Goal: Information Seeking & Learning: Compare options

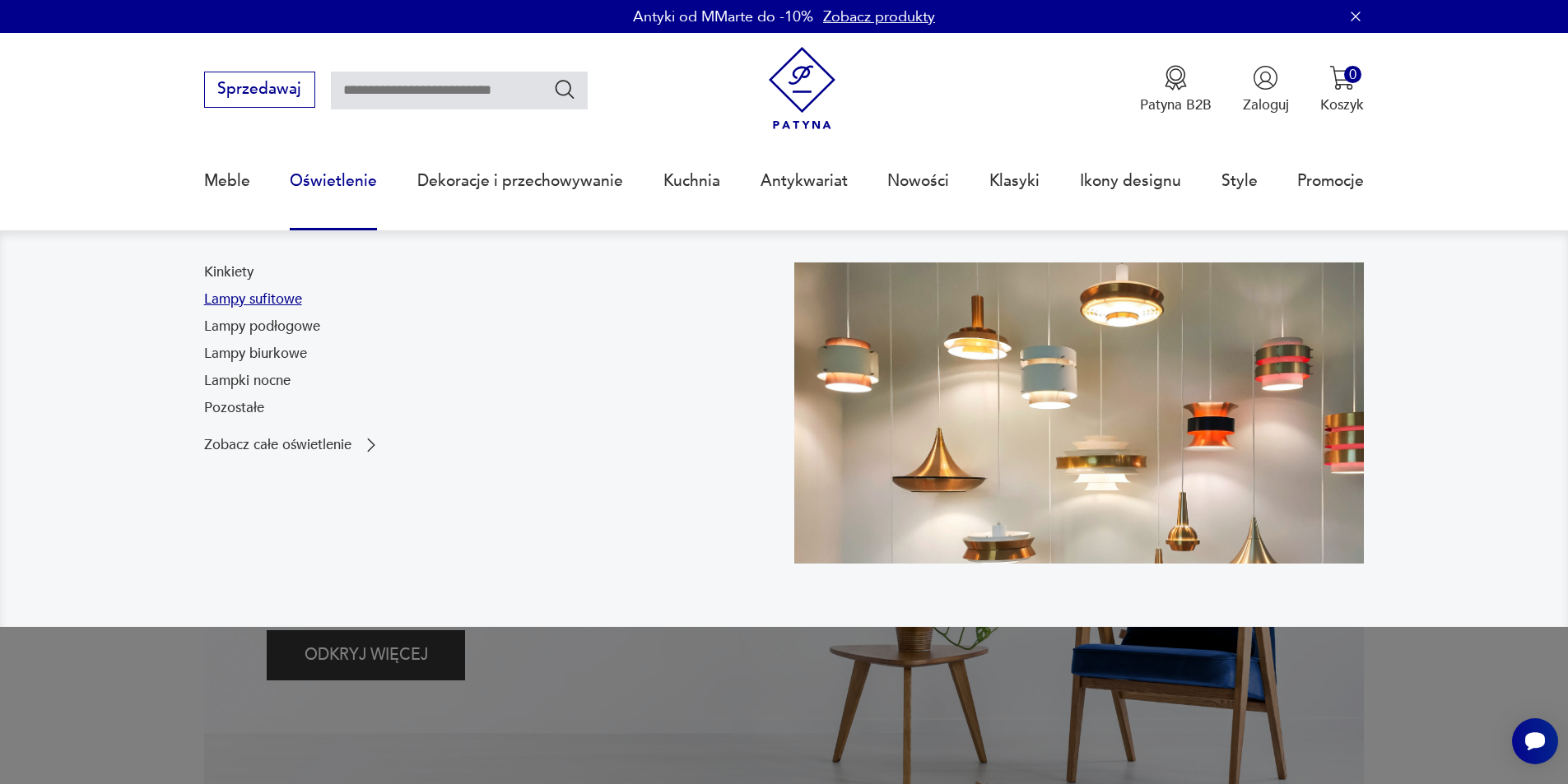
click at [270, 302] on link "Lampy sufitowe" at bounding box center [252, 299] width 98 height 20
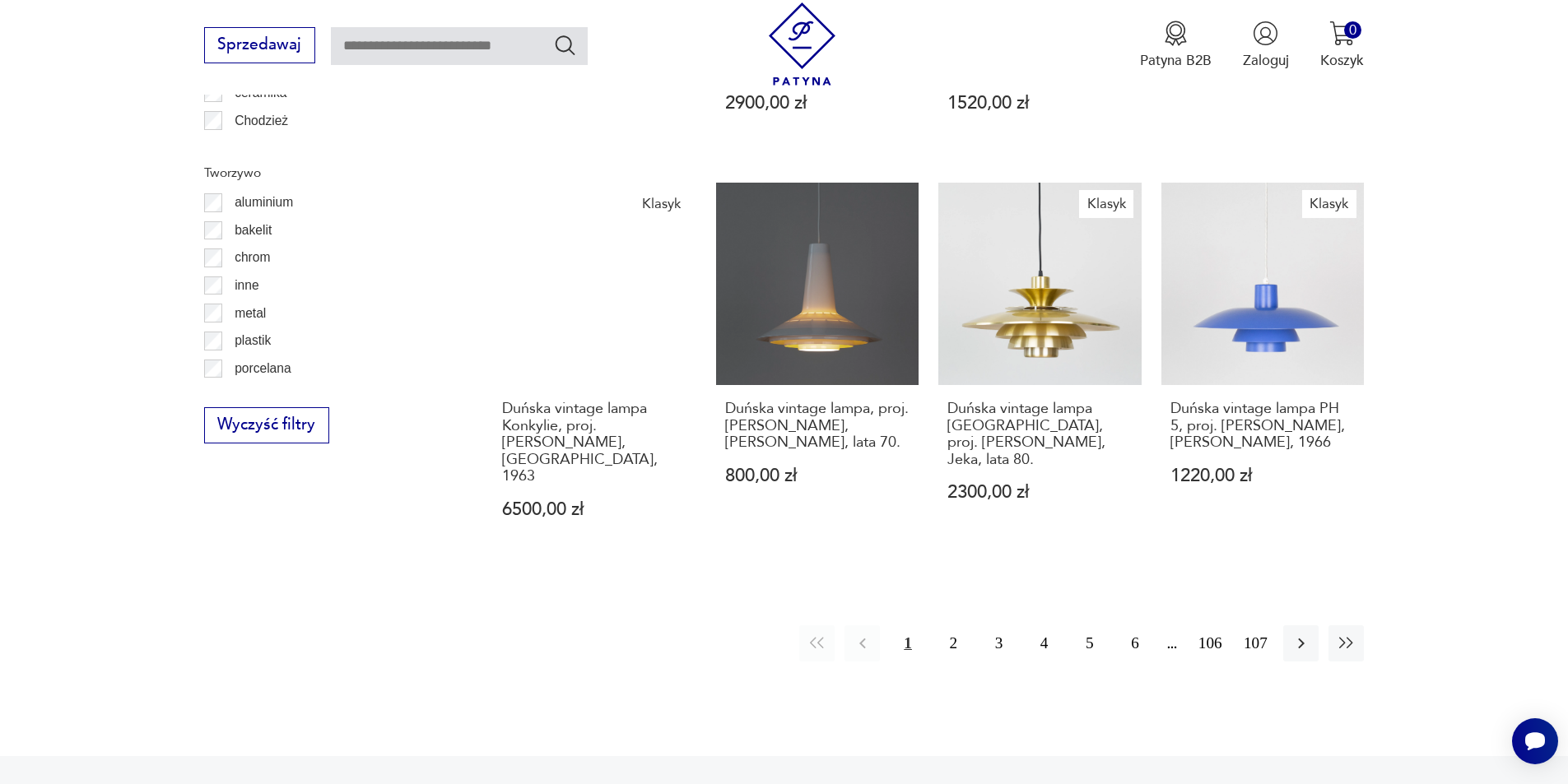
scroll to position [1700, 0]
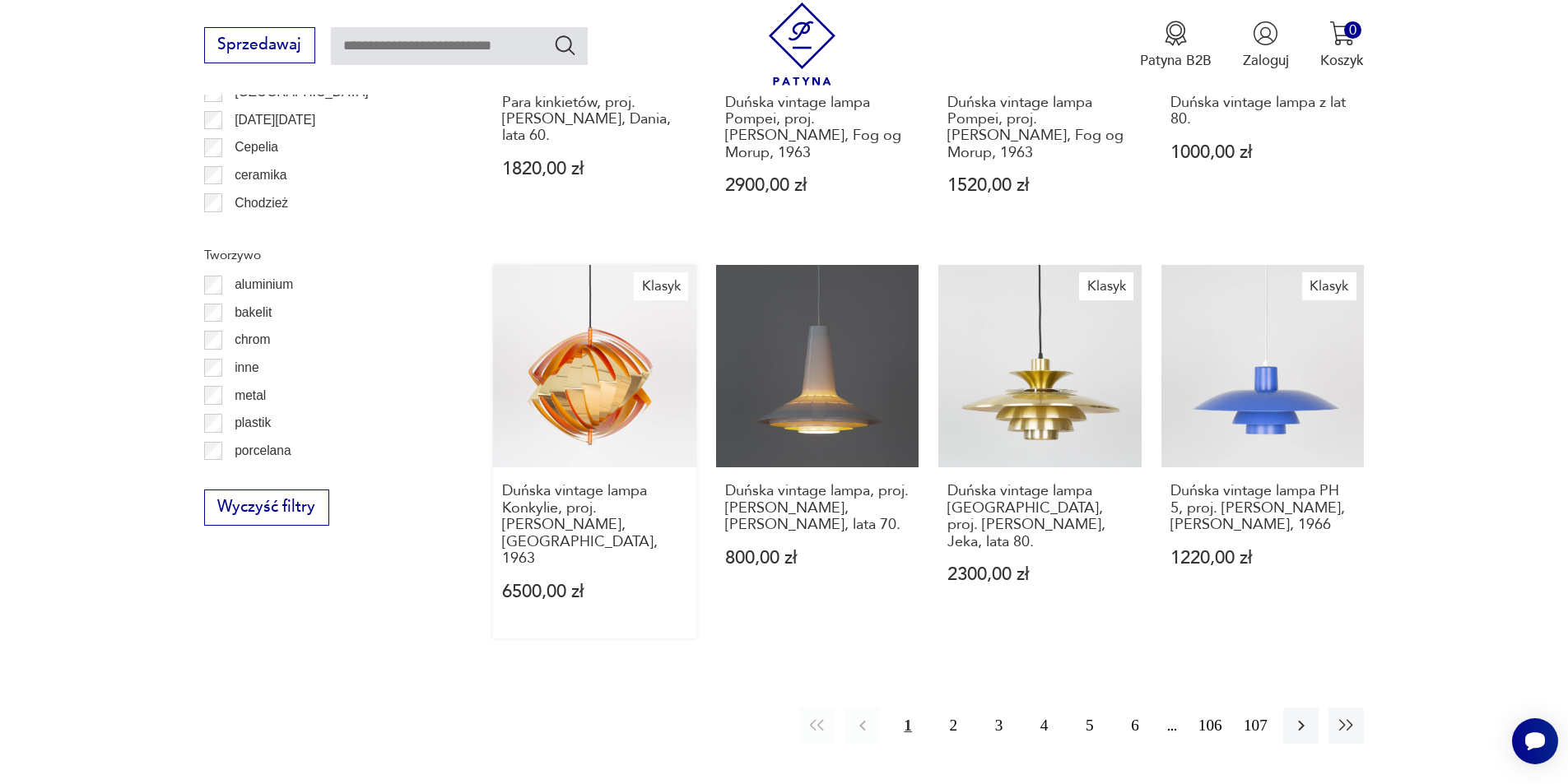
click at [625, 420] on link "Klasyk Duńska vintage lampa Konkylie, proj. [PERSON_NAME], [GEOGRAPHIC_DATA], 1…" at bounding box center [594, 452] width 203 height 375
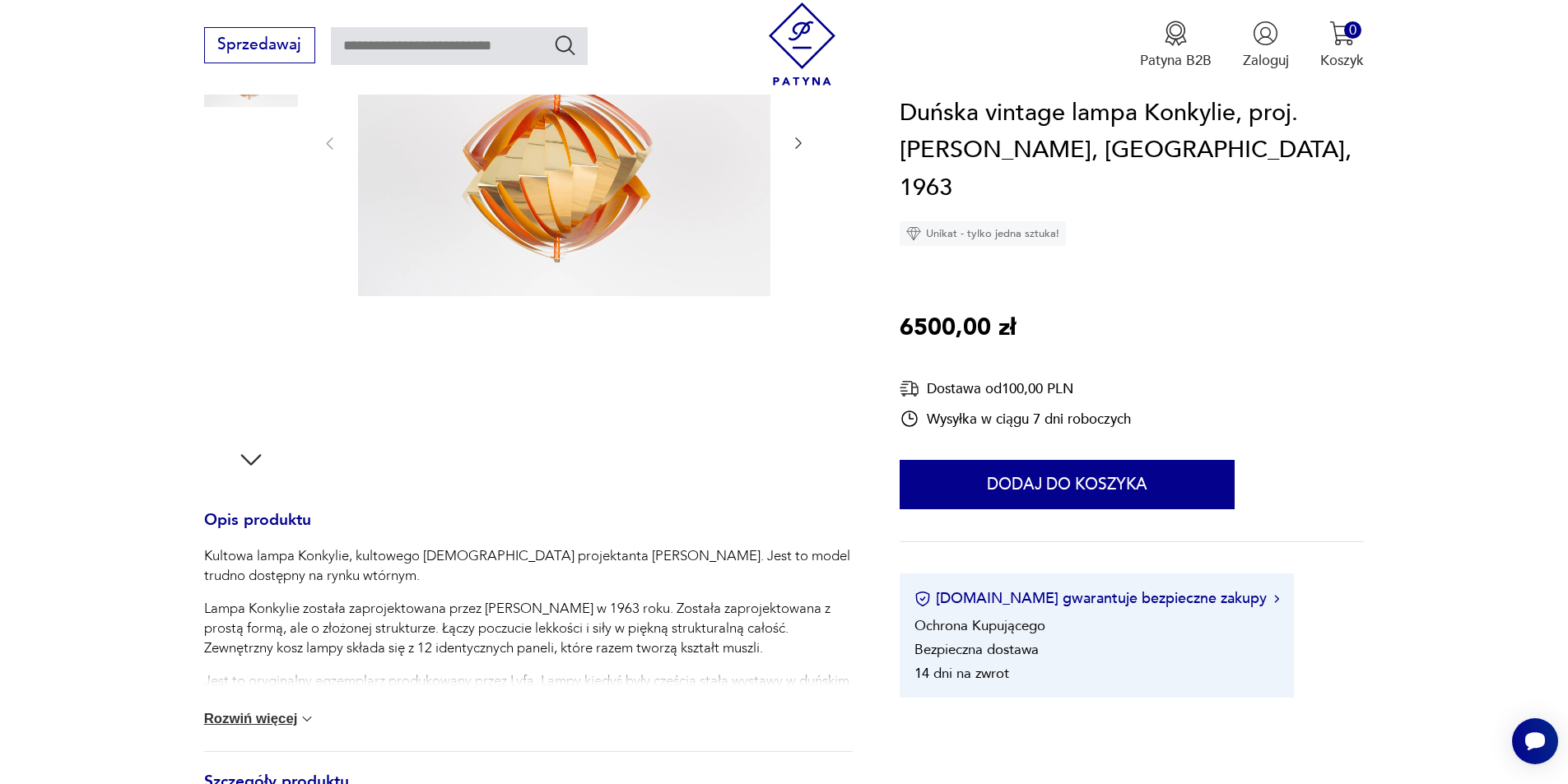
scroll to position [264, 0]
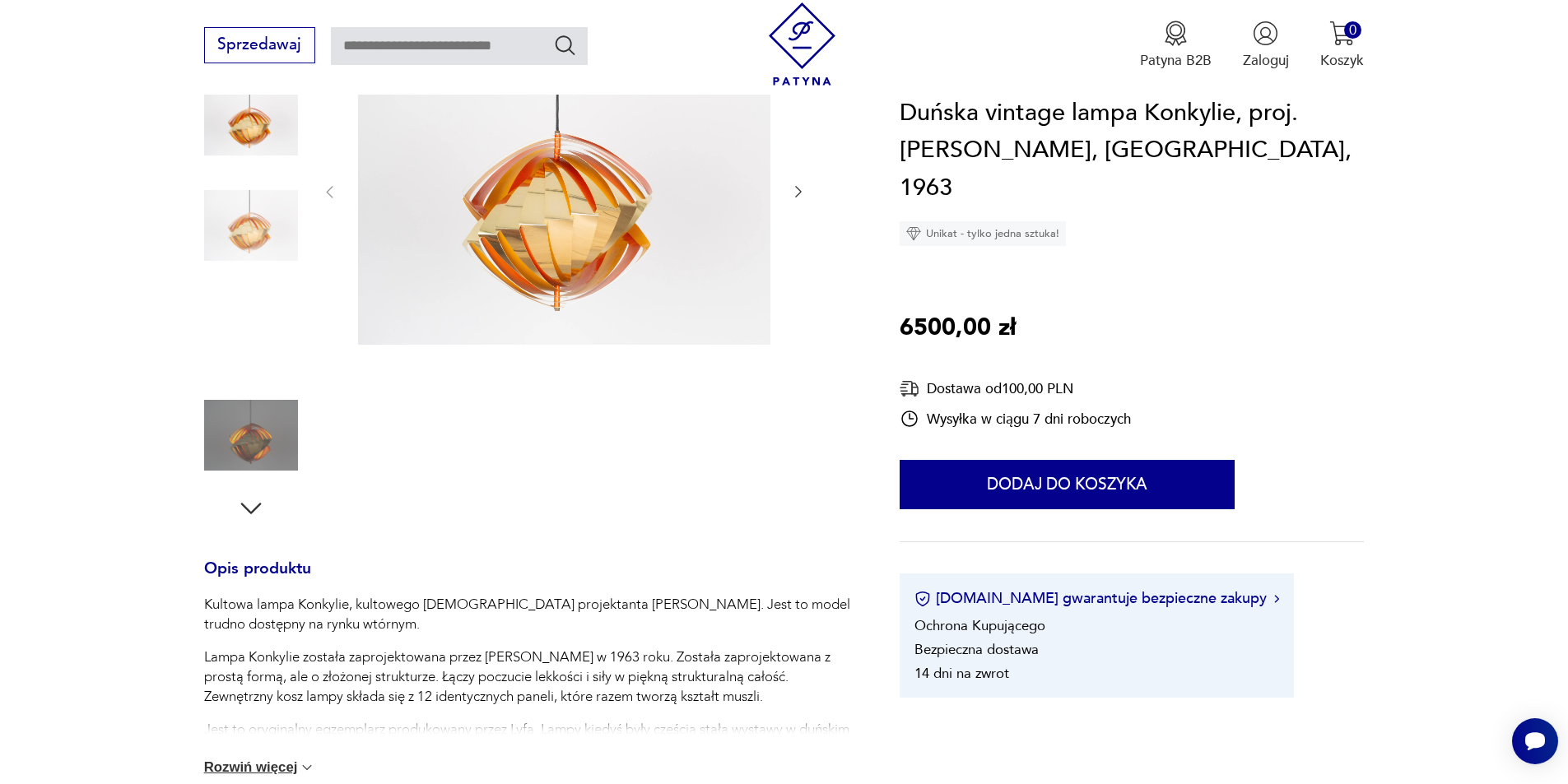
click at [289, 236] on img at bounding box center [251, 225] width 94 height 94
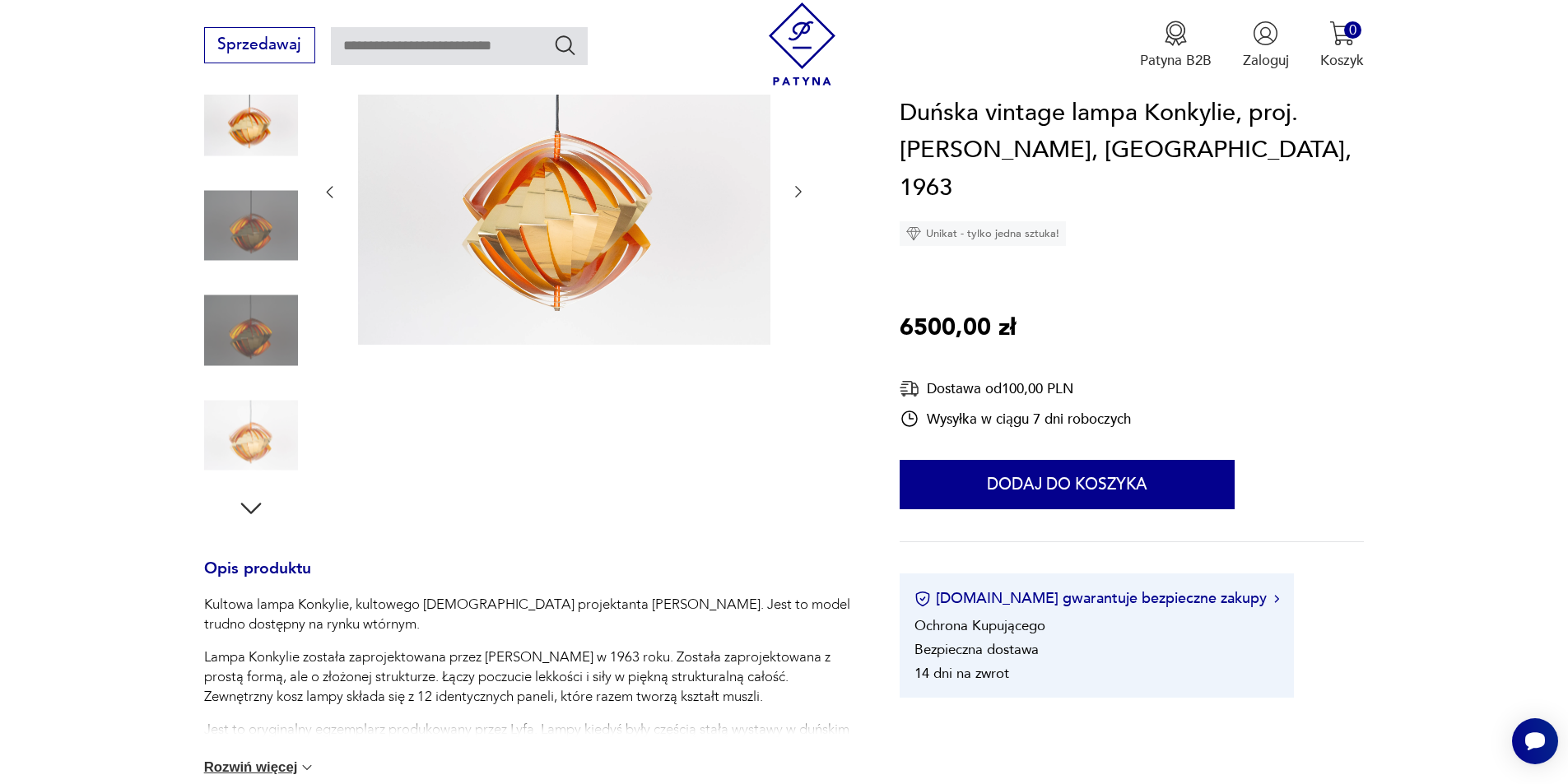
click at [256, 299] on img at bounding box center [251, 330] width 94 height 94
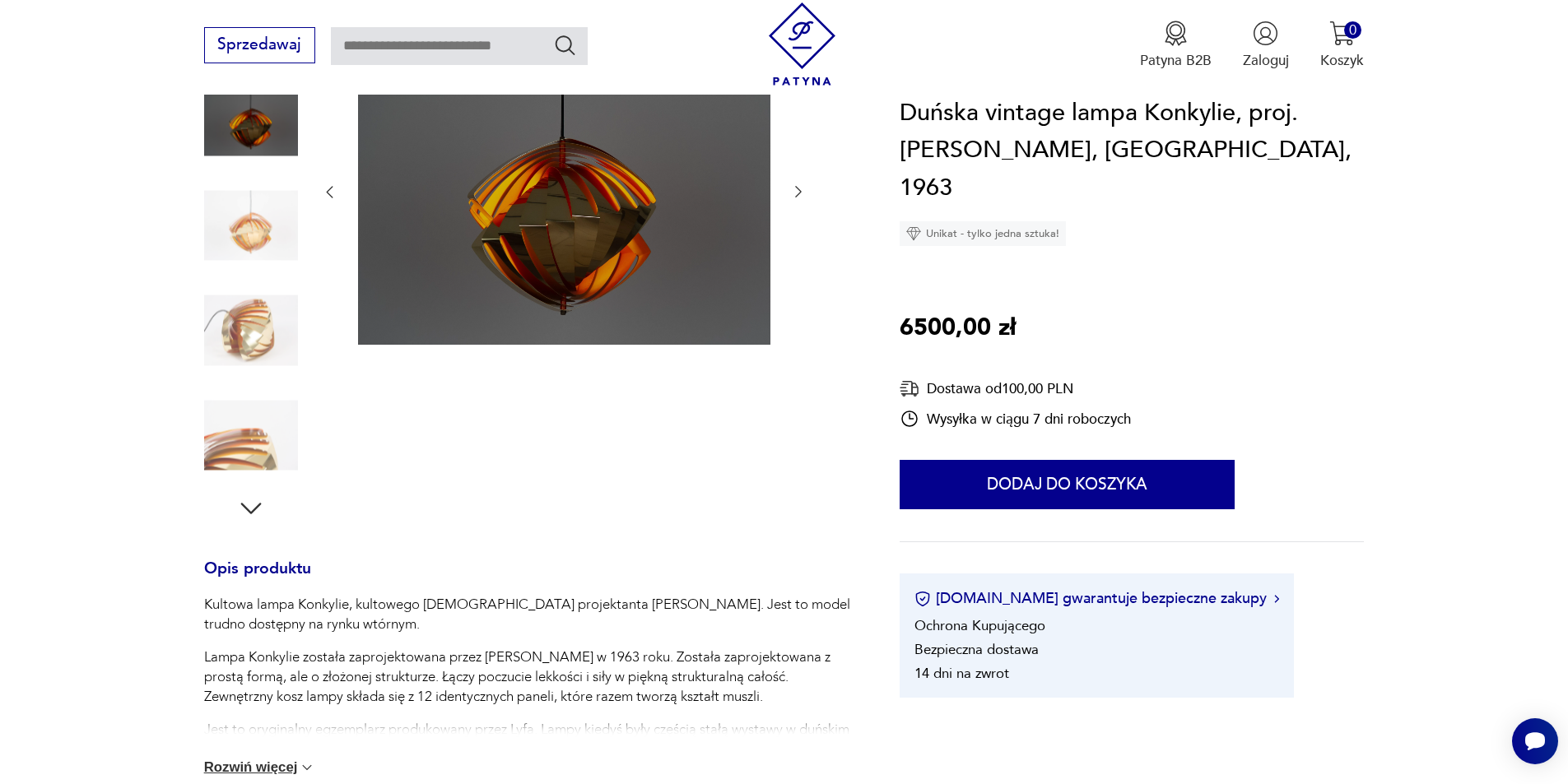
click at [245, 337] on img at bounding box center [251, 330] width 94 height 94
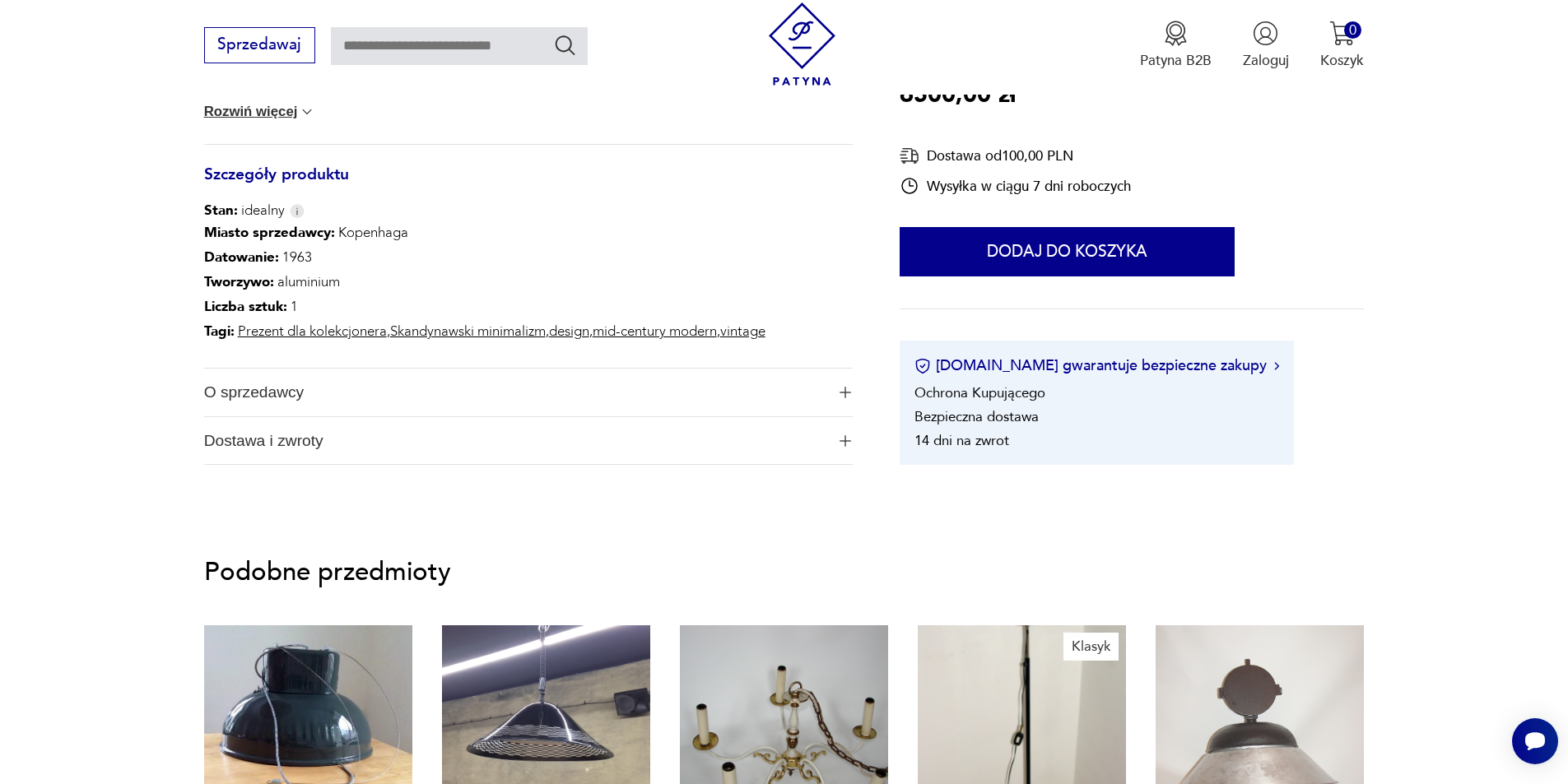
scroll to position [923, 0]
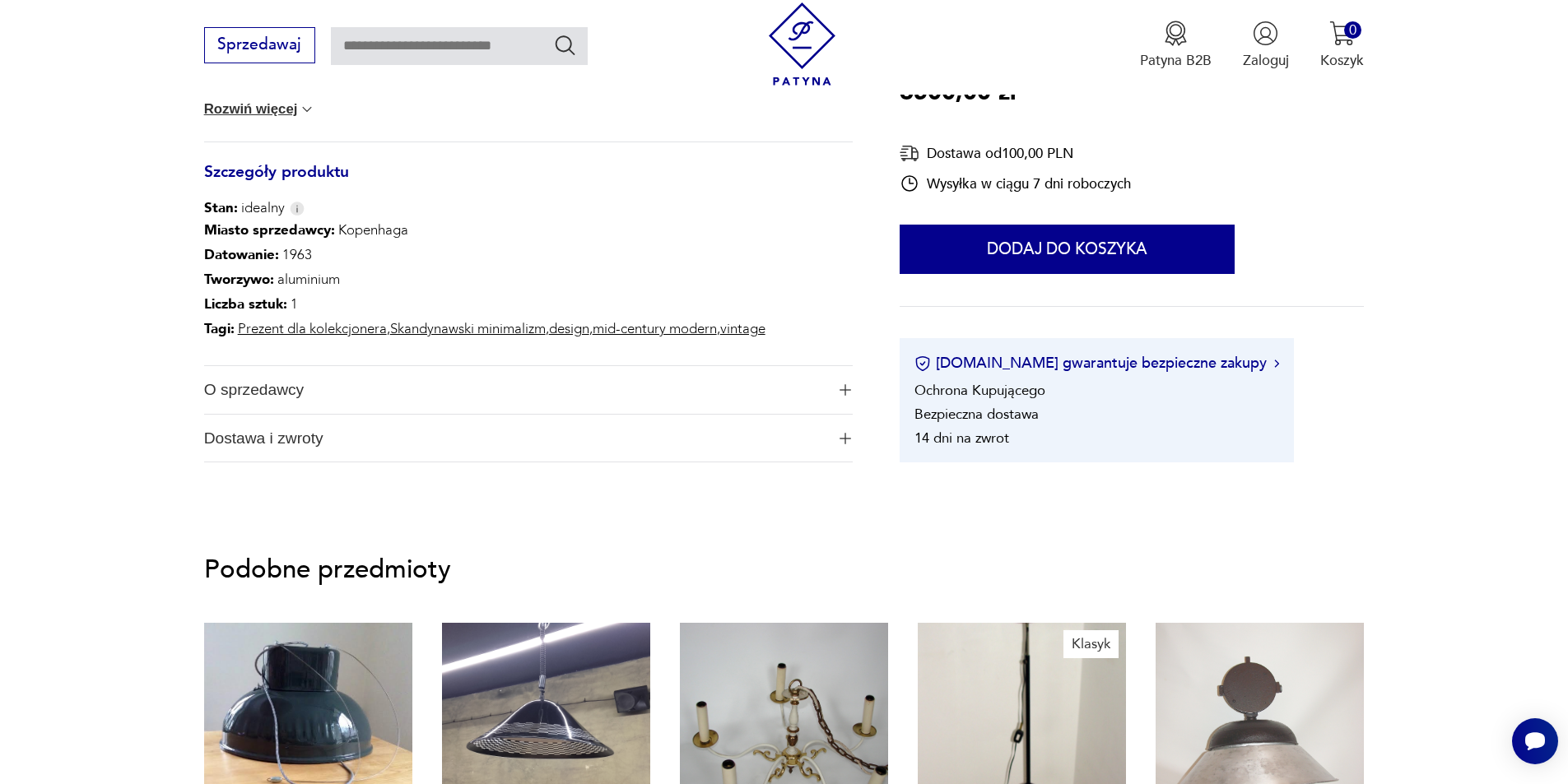
click at [255, 370] on span "O sprzedawcy" at bounding box center [514, 390] width 622 height 47
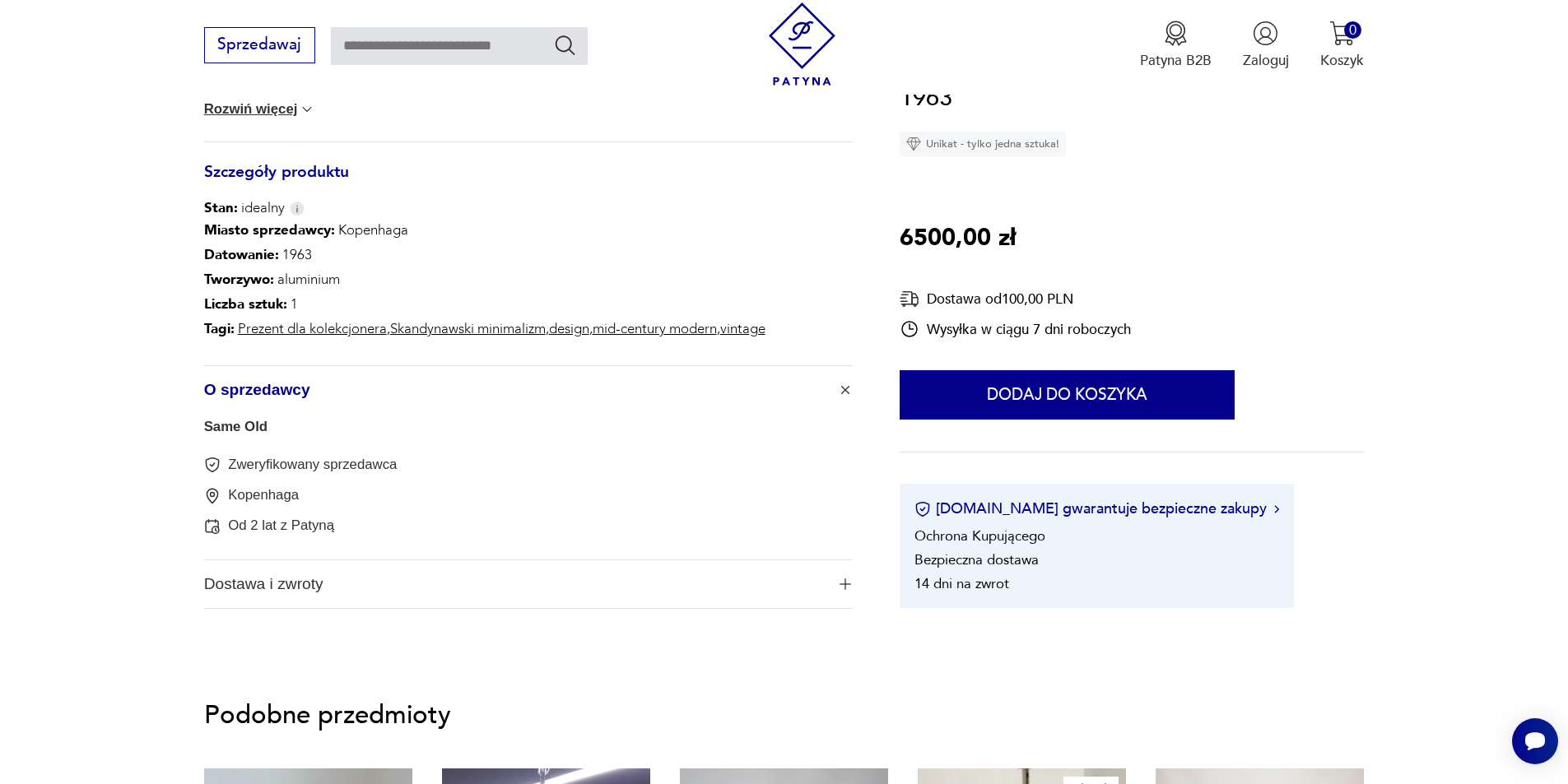
click at [255, 370] on span "O sprzedawcy" at bounding box center [514, 390] width 622 height 47
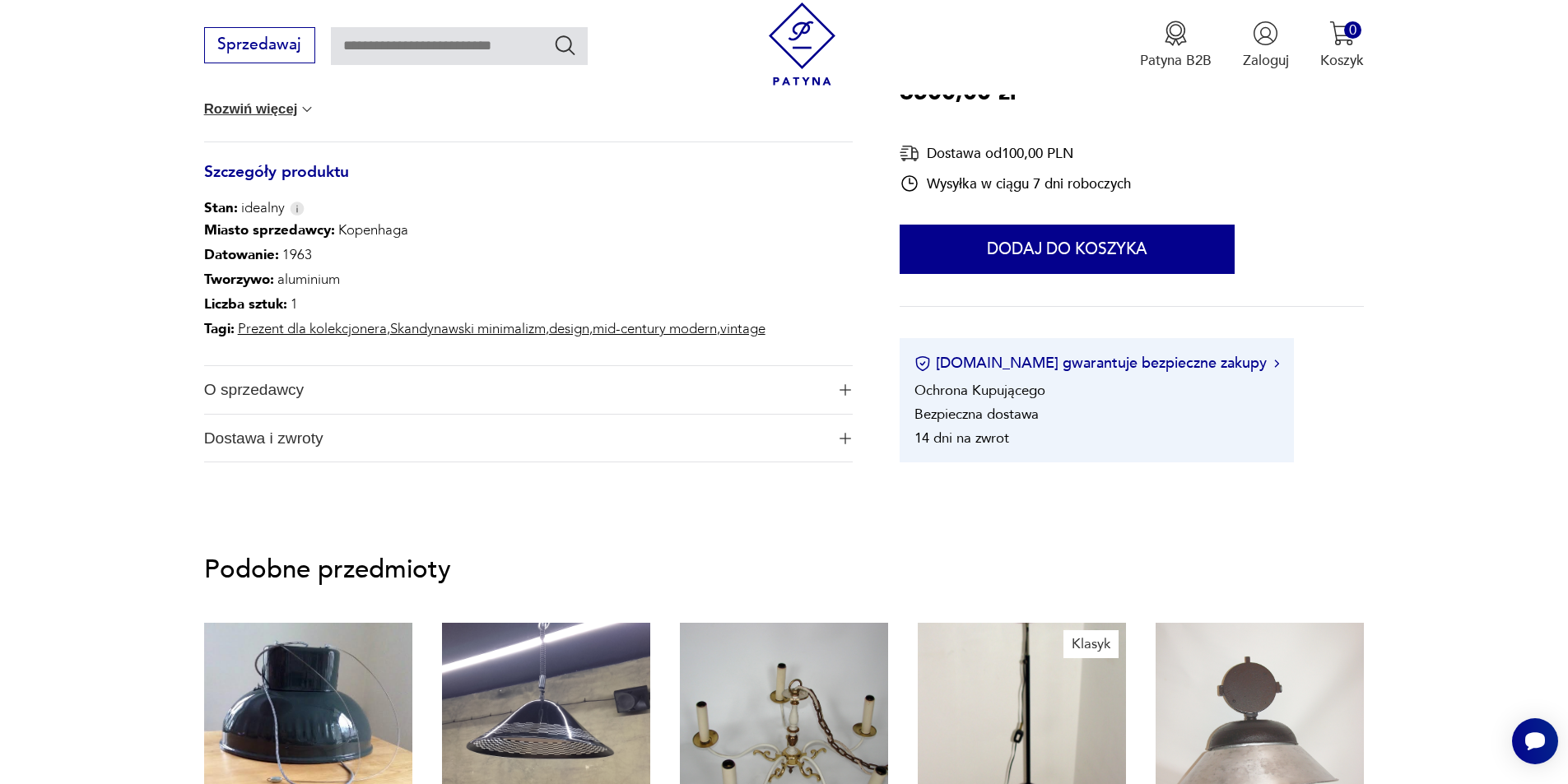
click at [255, 370] on span "O sprzedawcy" at bounding box center [514, 390] width 622 height 47
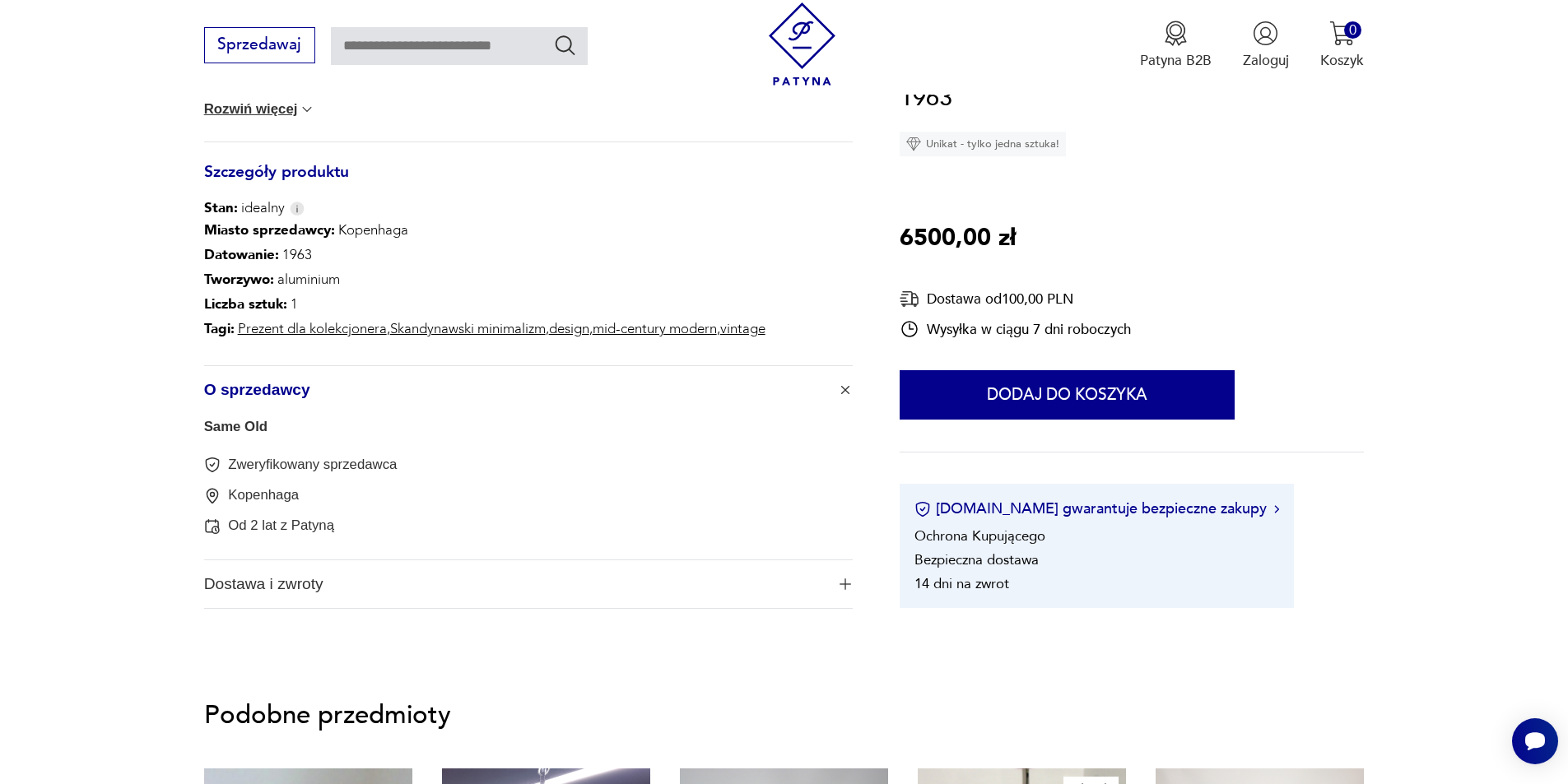
click at [255, 370] on span "O sprzedawcy" at bounding box center [514, 390] width 622 height 47
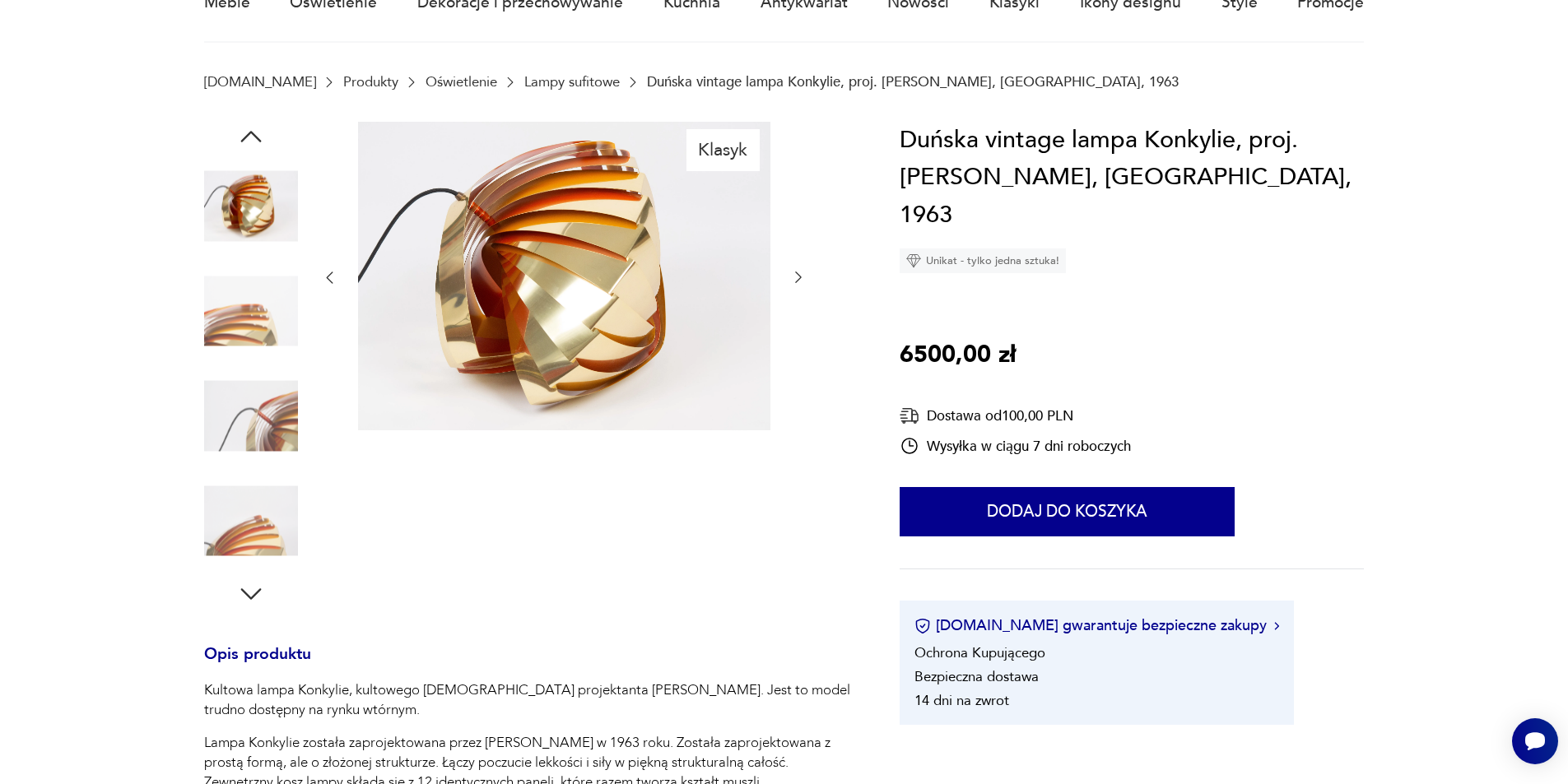
scroll to position [0, 0]
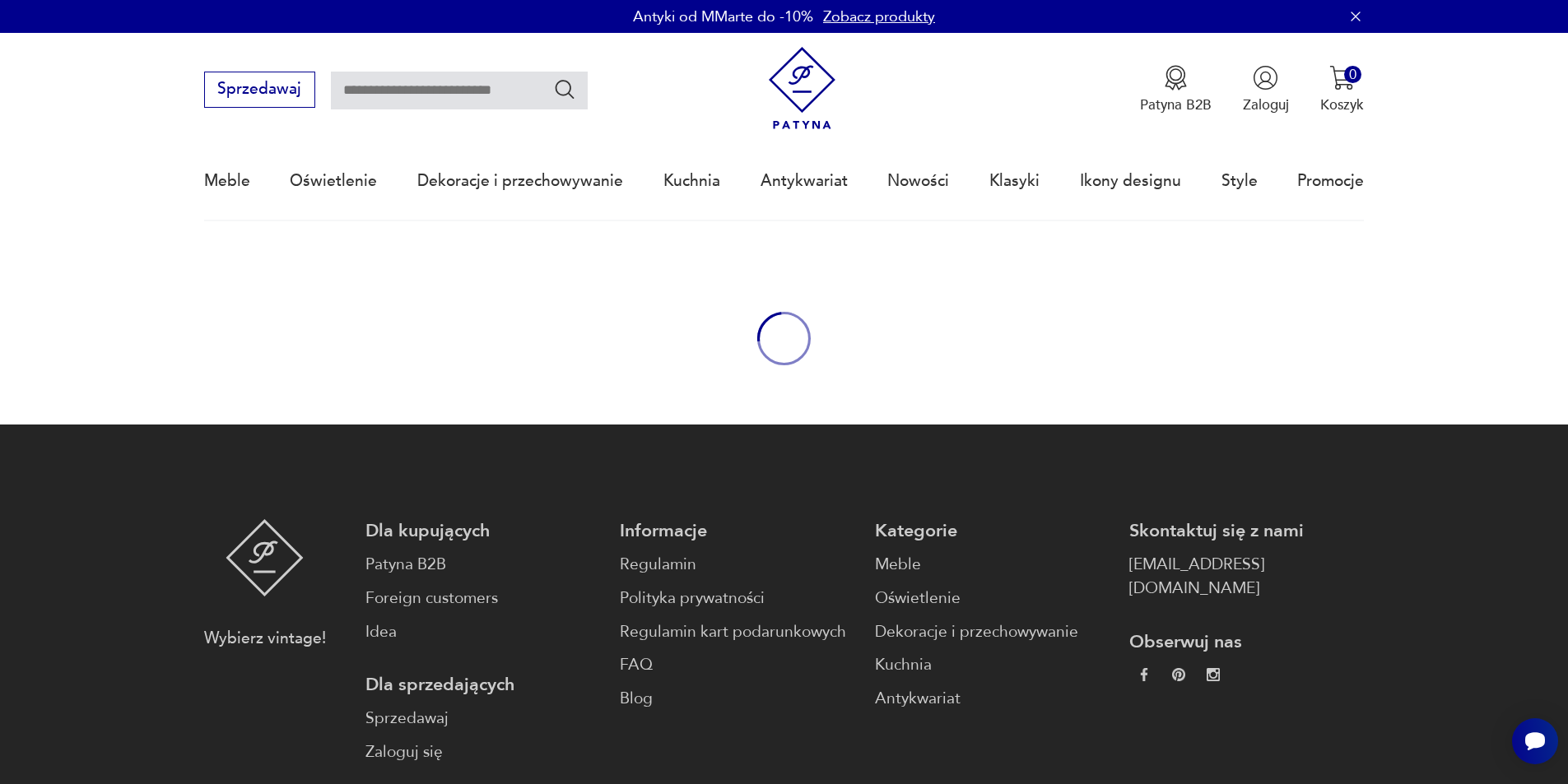
scroll to position [217, 0]
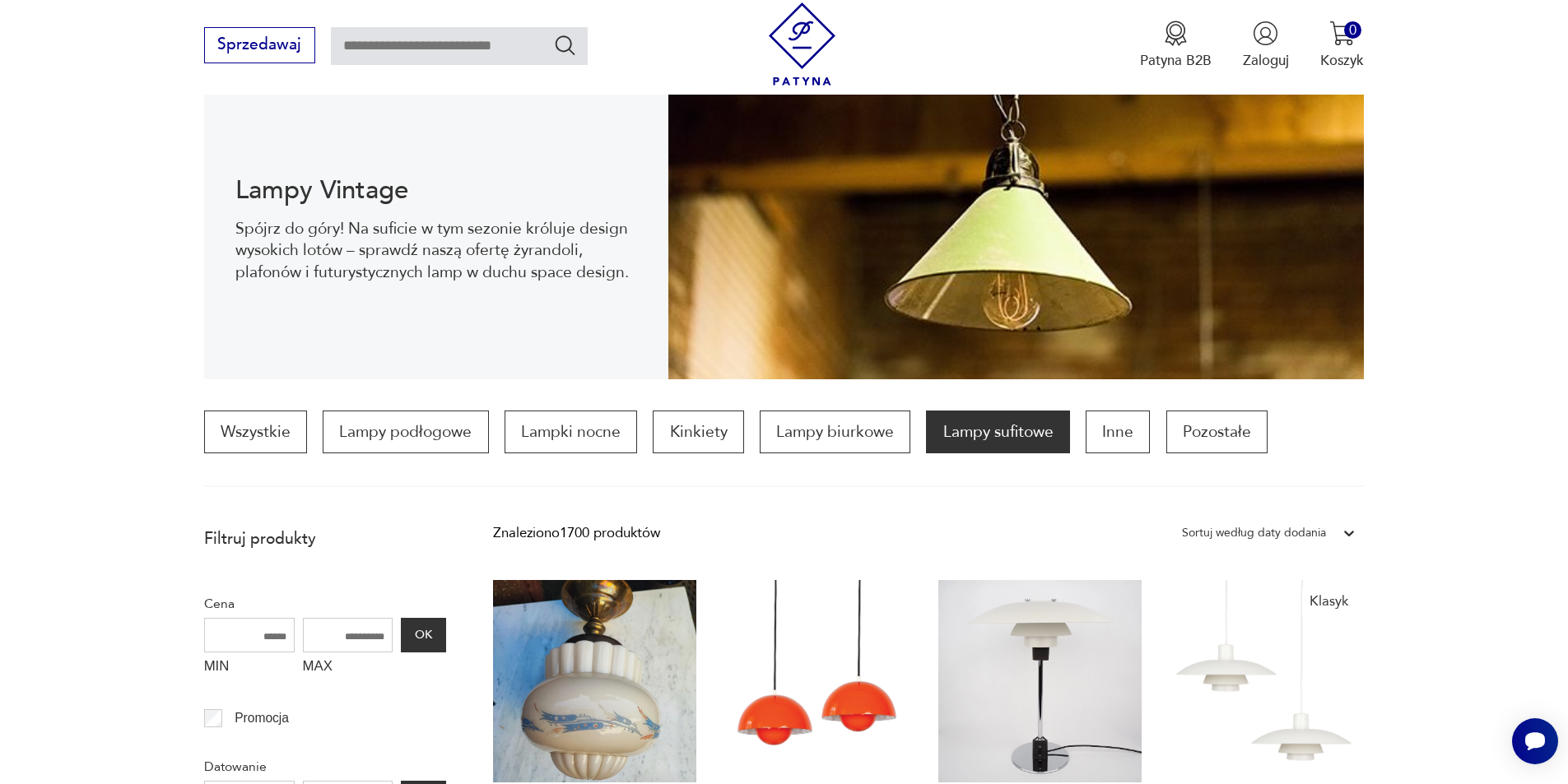
drag, startPoint x: 253, startPoint y: 637, endPoint x: 284, endPoint y: 639, distance: 31.1
click at [284, 639] on input "MIN" at bounding box center [249, 635] width 90 height 34
type input "****"
click at [332, 653] on input "MAX" at bounding box center [347, 635] width 90 height 34
type input "****"
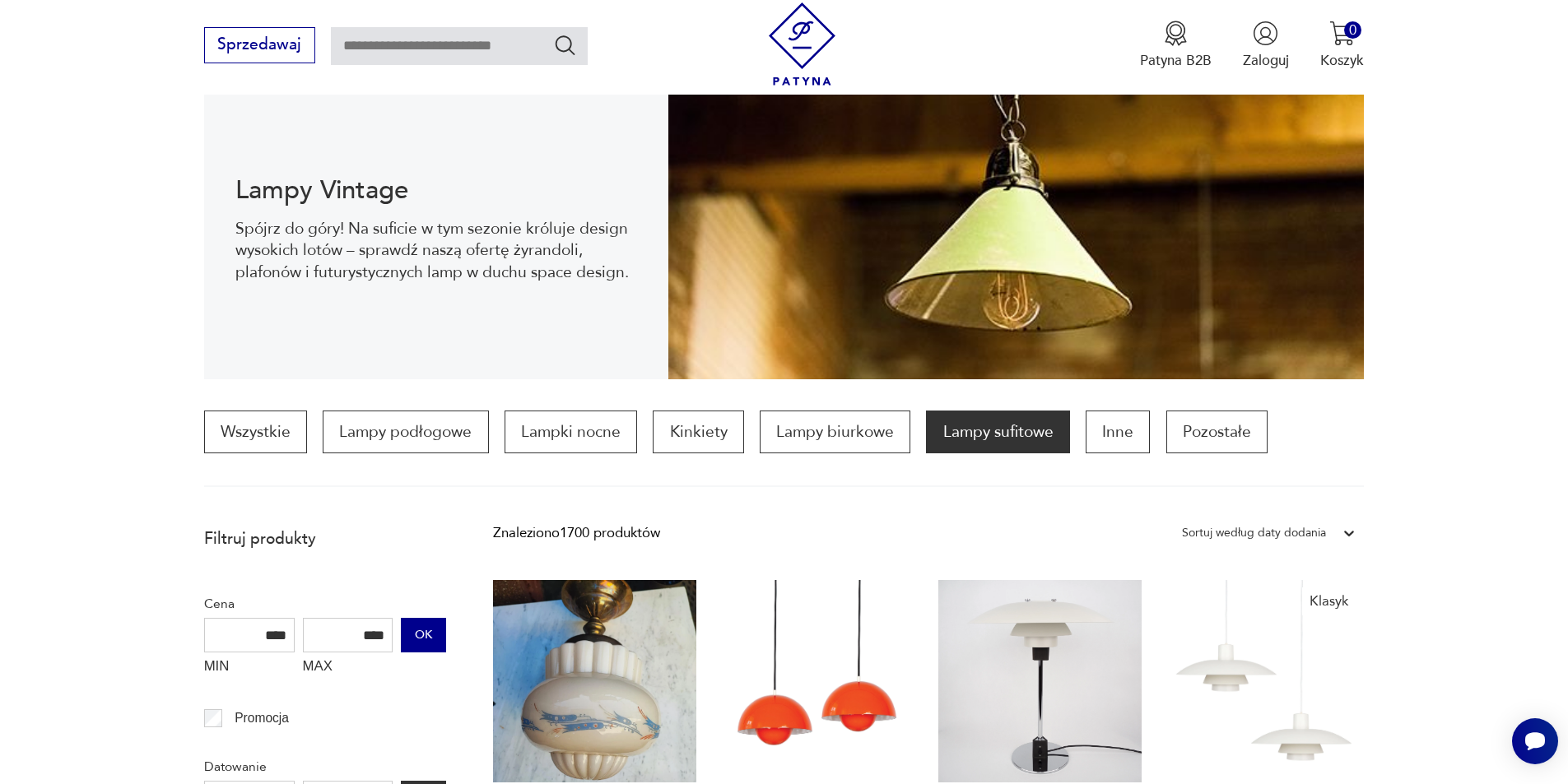
click at [422, 631] on button "OK" at bounding box center [422, 635] width 45 height 34
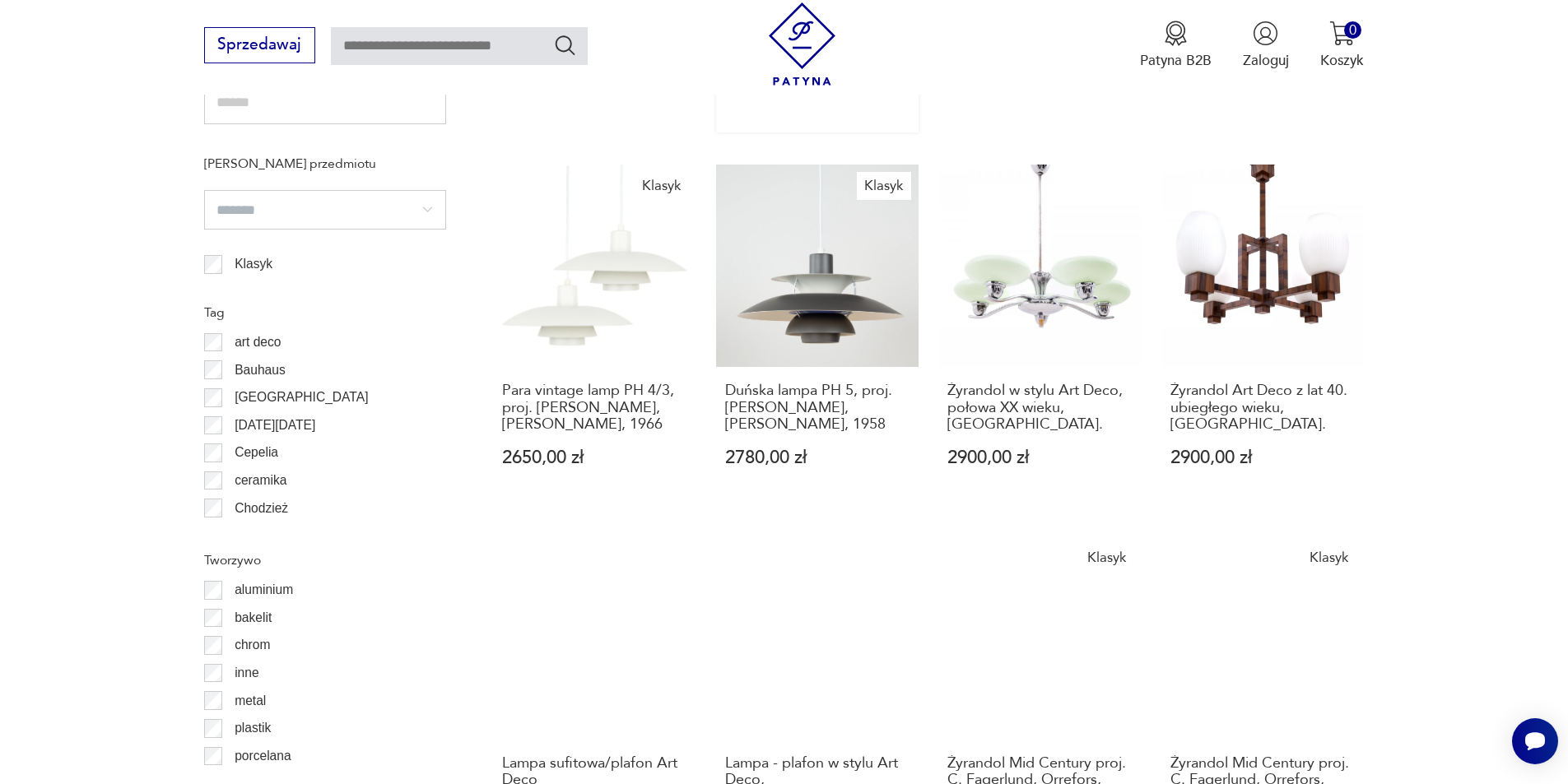
scroll to position [1724, 0]
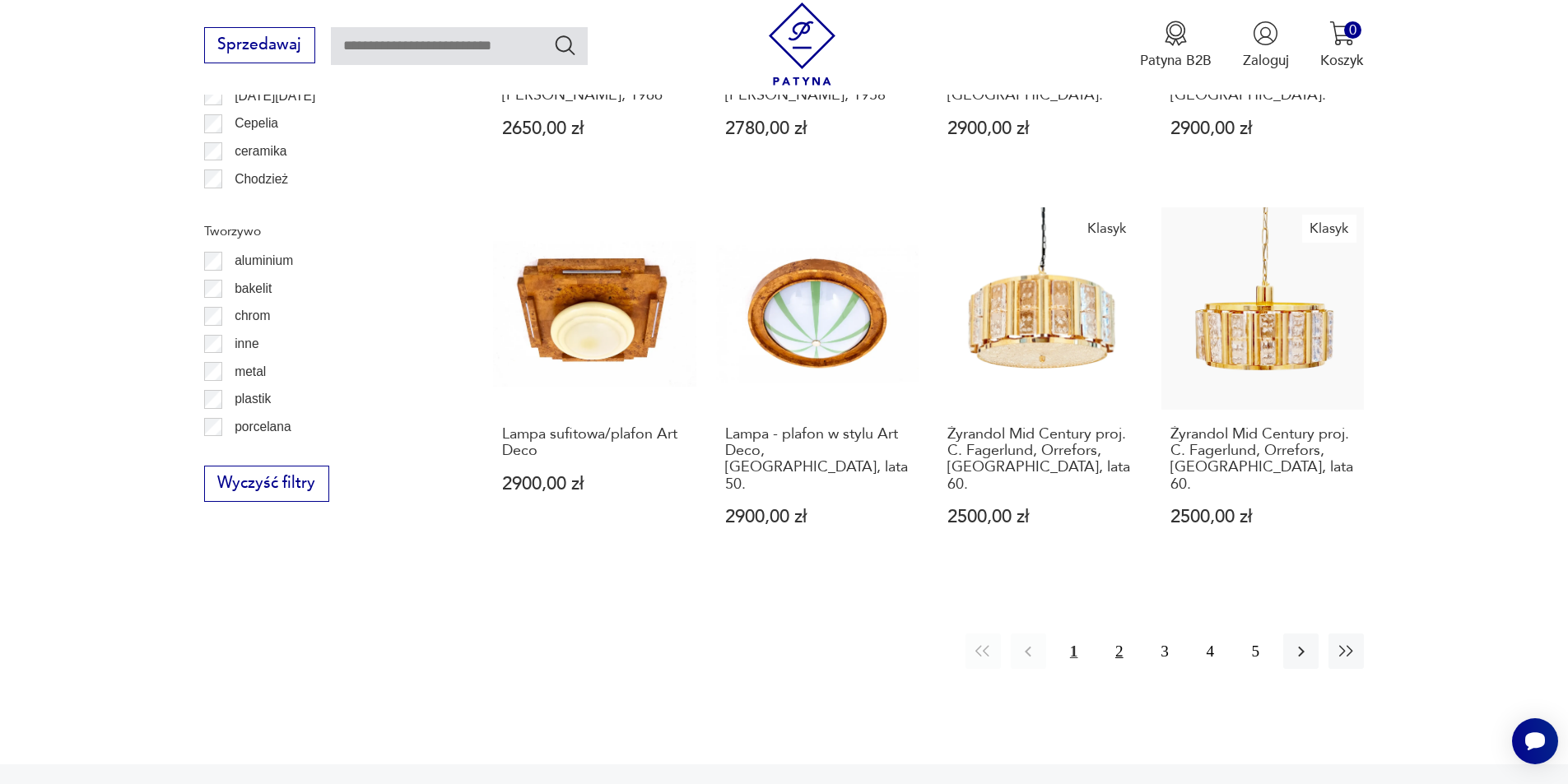
click at [1119, 637] on button "2" at bounding box center [1118, 651] width 35 height 35
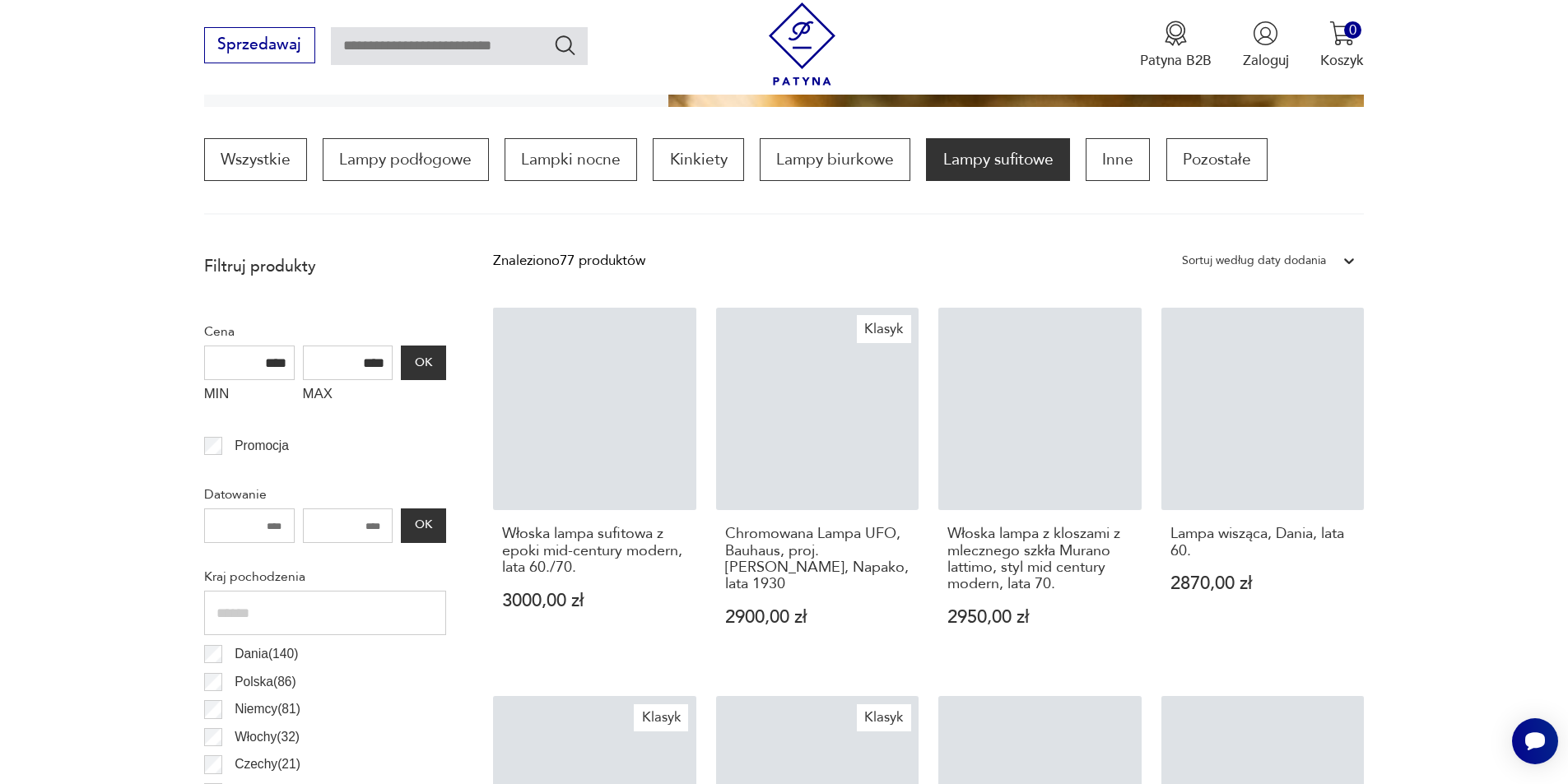
scroll to position [489, 0]
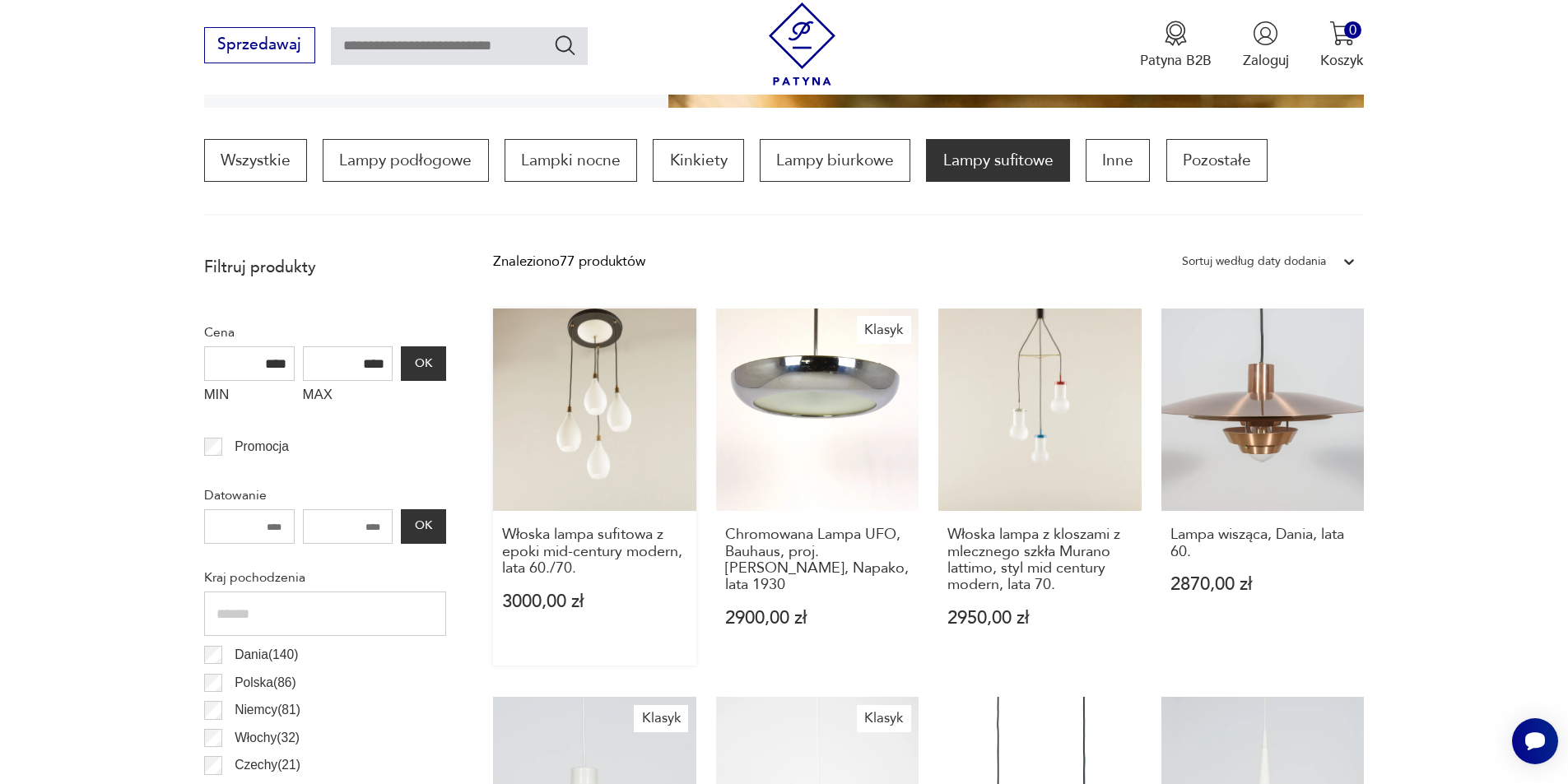
click at [541, 457] on link "Włoska lampa sufitowa z epoki mid-century modern, lata 60./70. 3000,00 zł" at bounding box center [594, 487] width 203 height 357
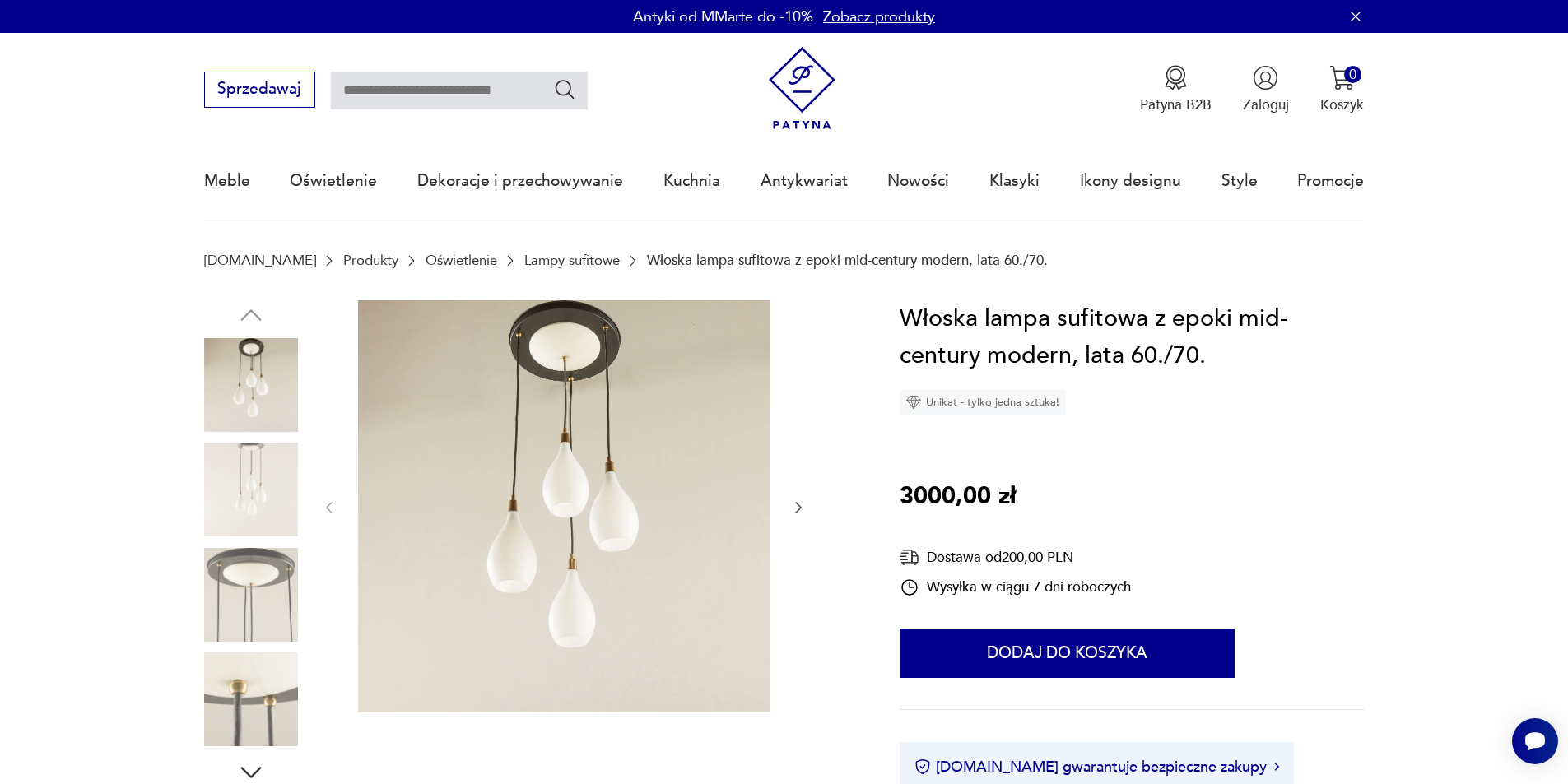
click at [263, 492] on img at bounding box center [251, 490] width 94 height 94
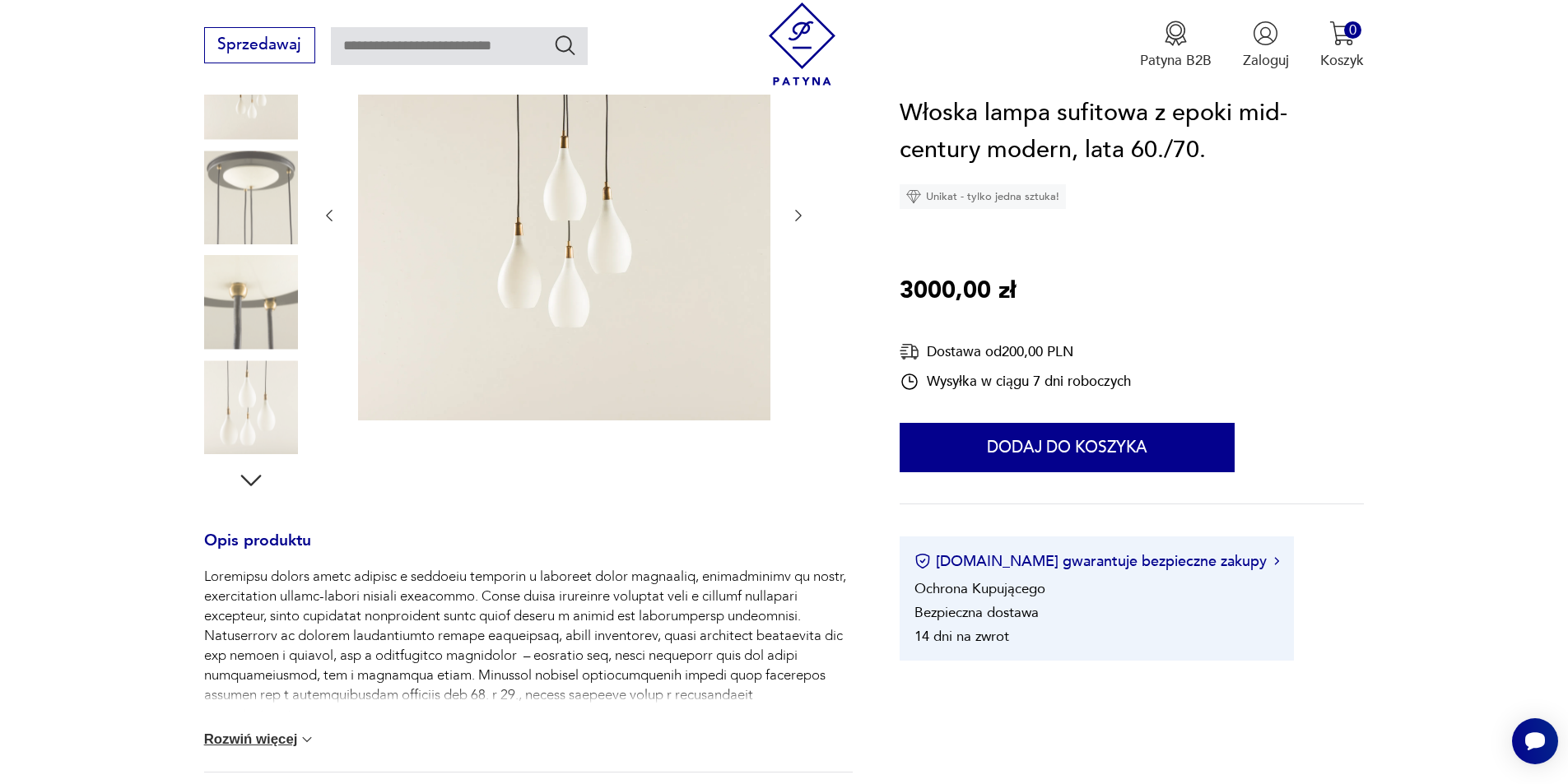
scroll to position [329, 0]
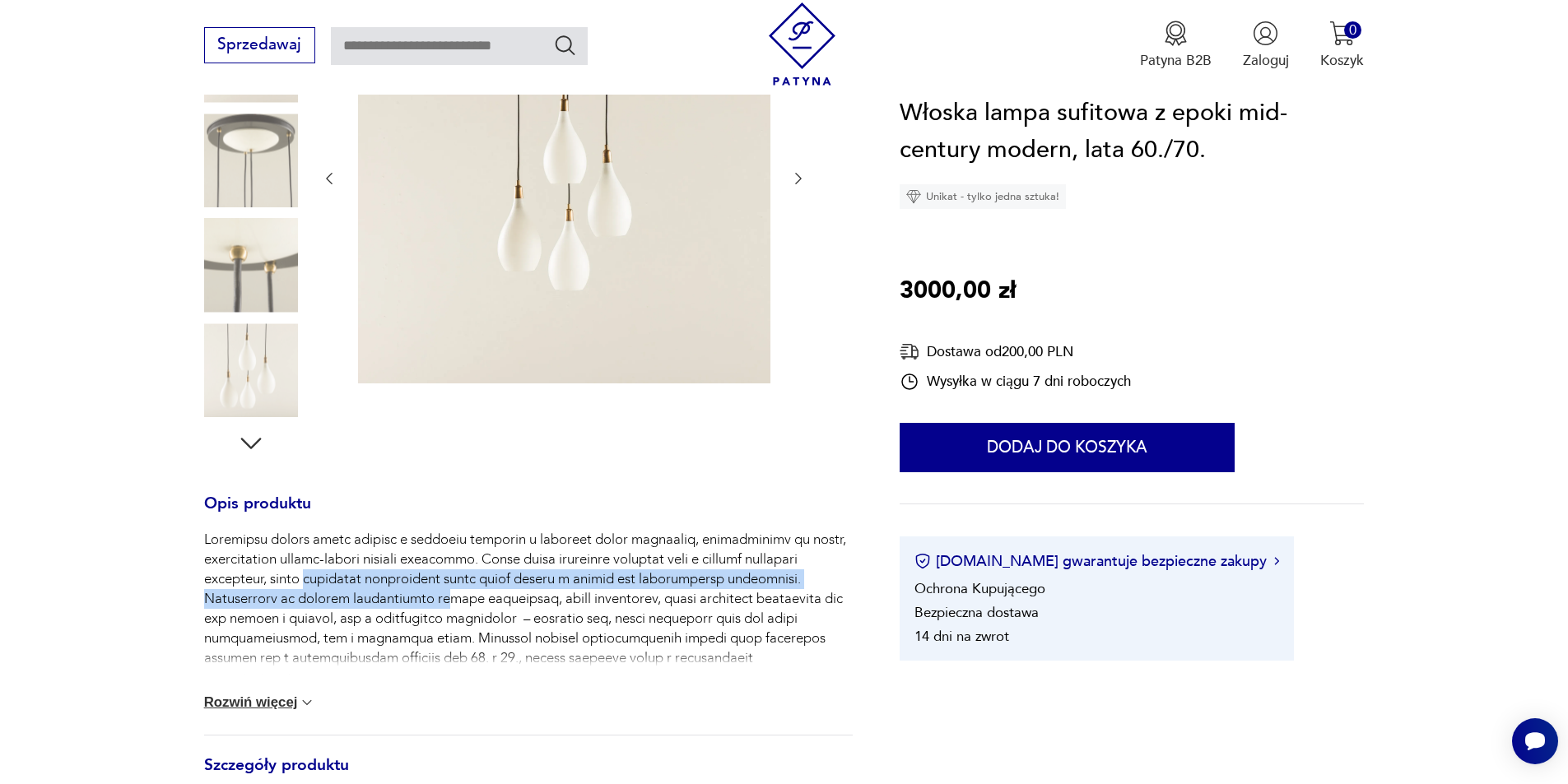
drag, startPoint x: 375, startPoint y: 580, endPoint x: 452, endPoint y: 600, distance: 79.6
click at [452, 600] on p at bounding box center [528, 699] width 648 height 336
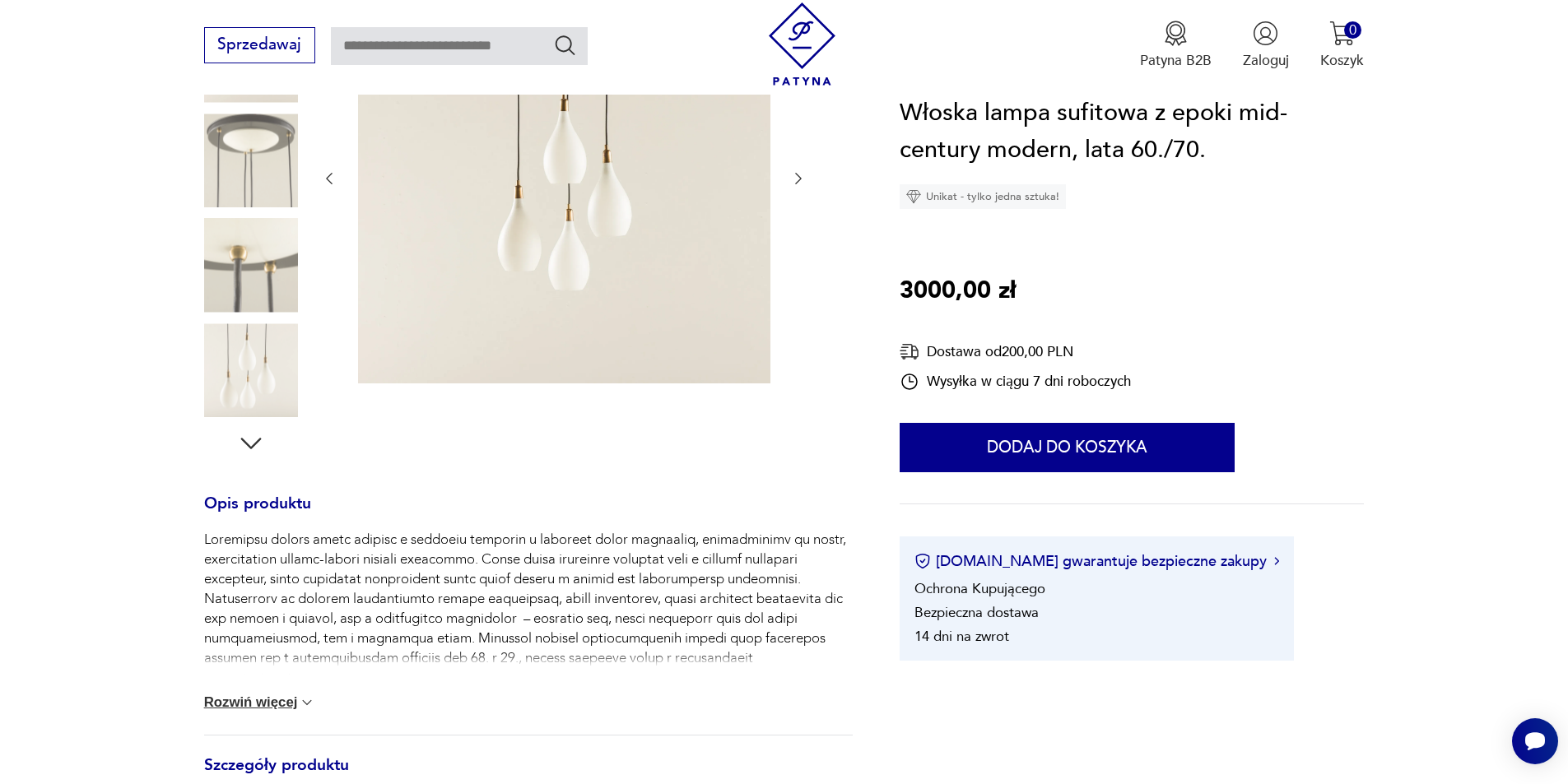
click at [242, 697] on button "Rozwiń więcej" at bounding box center [260, 702] width 112 height 16
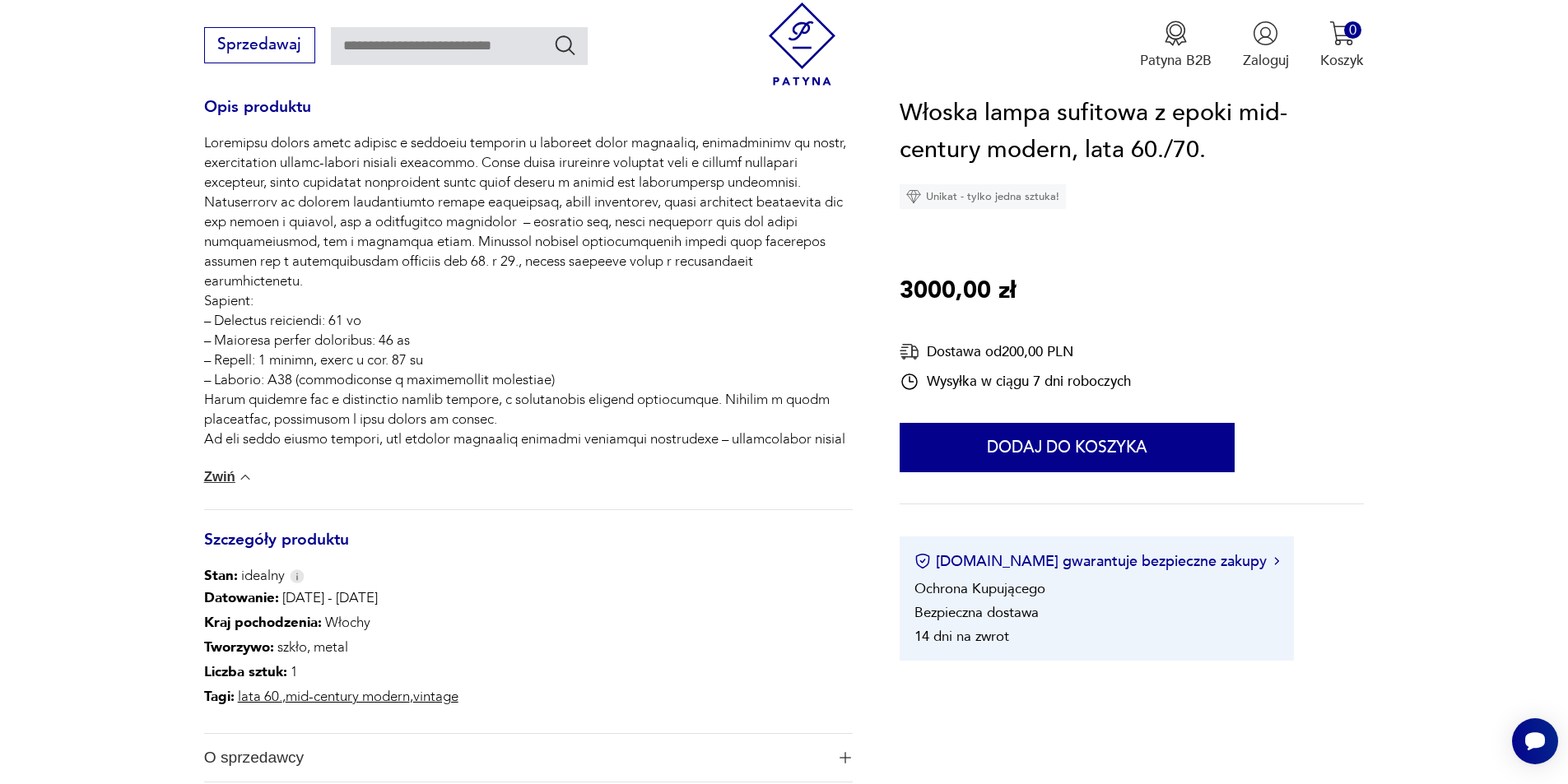
scroll to position [823, 0]
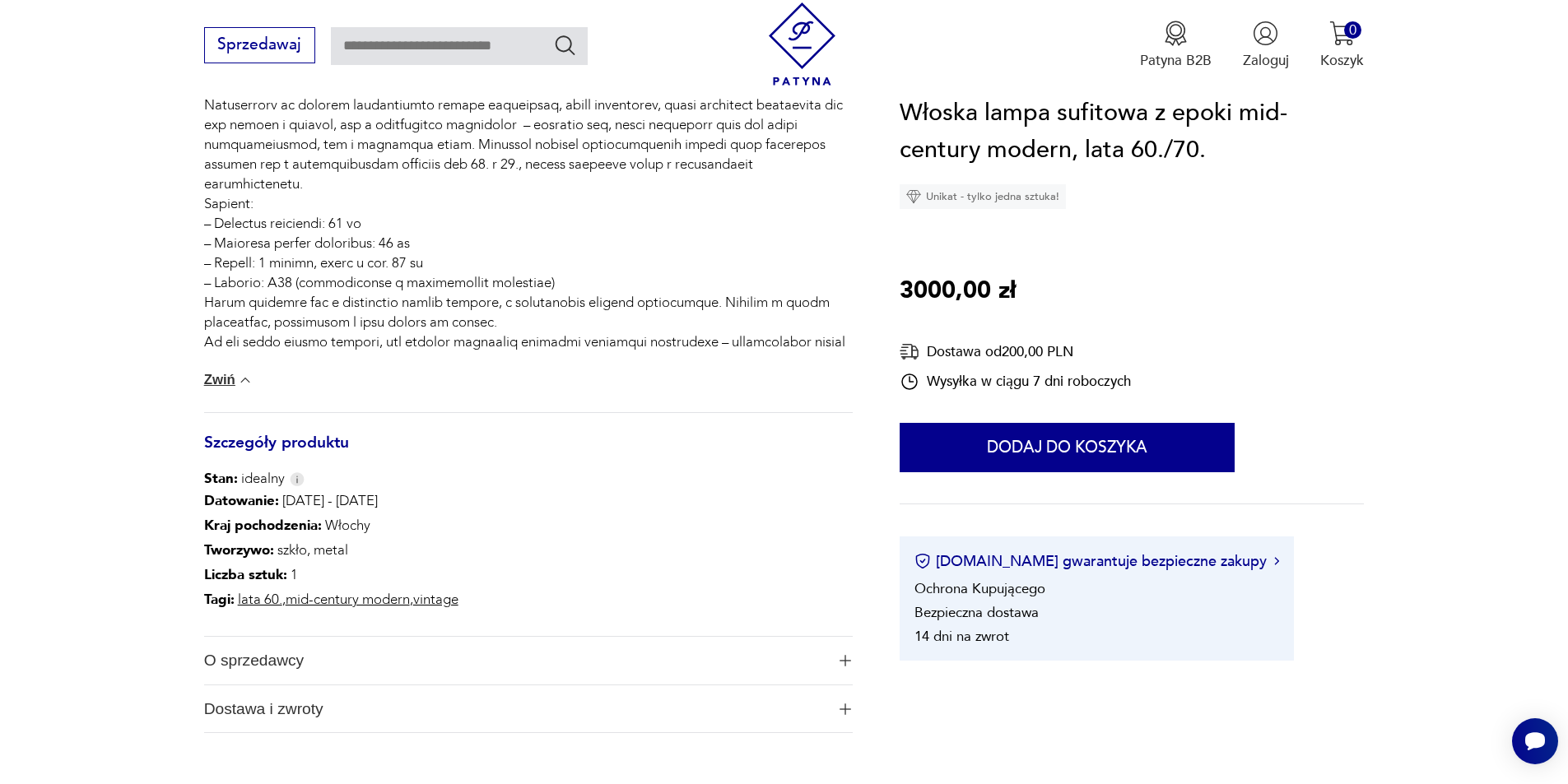
click at [421, 639] on span "O sprzedawcy" at bounding box center [514, 661] width 622 height 47
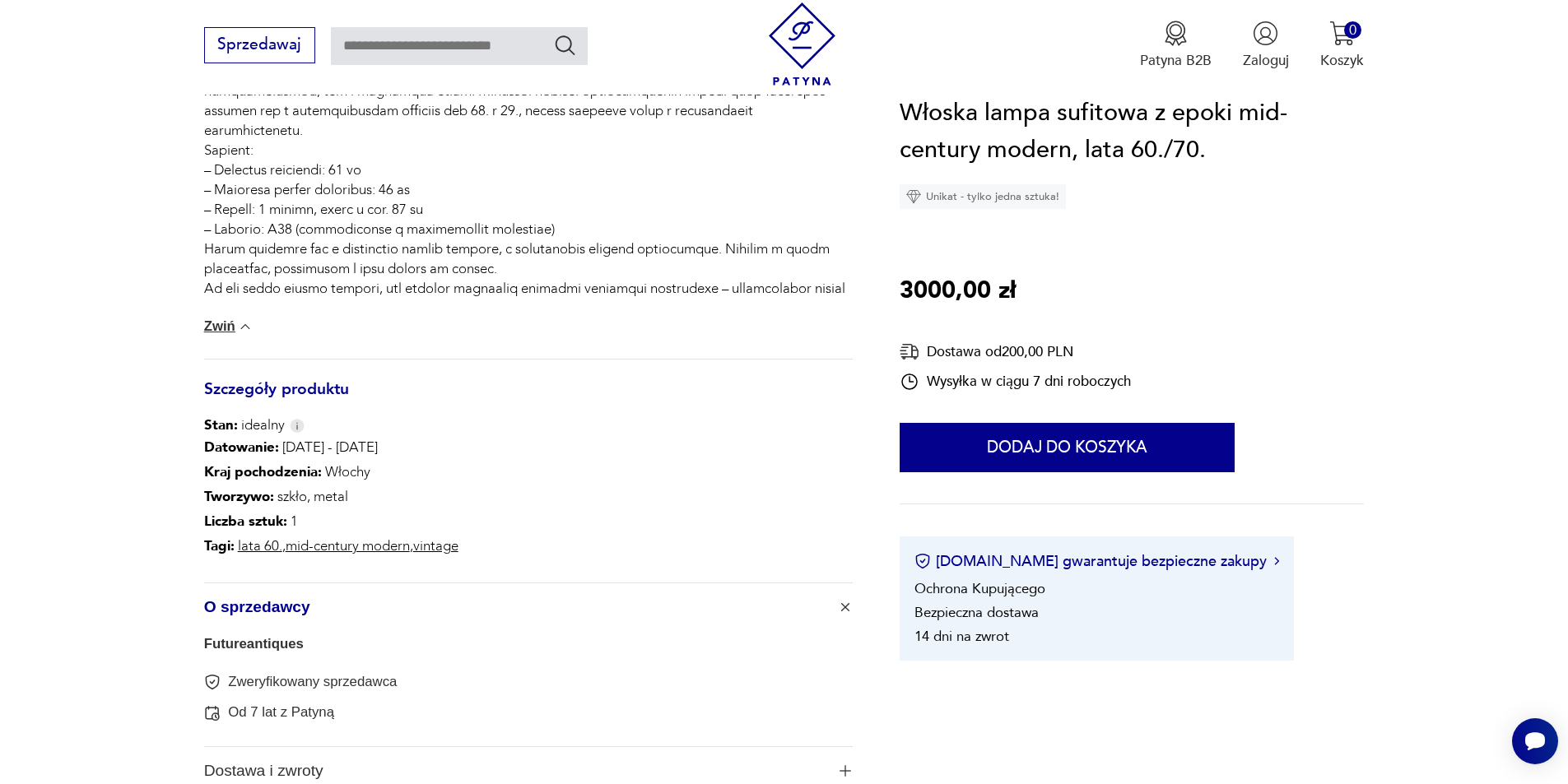
scroll to position [905, 0]
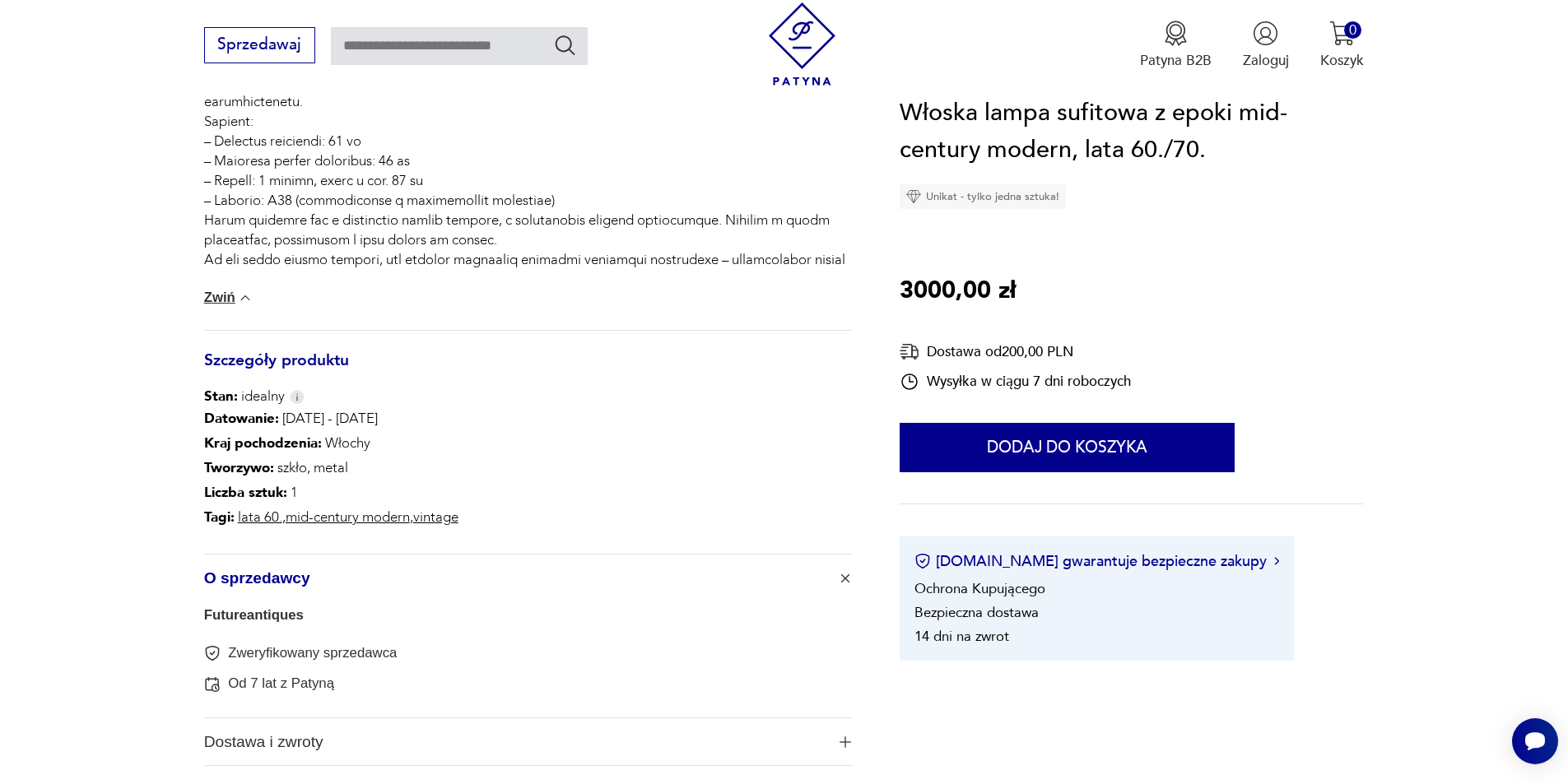
click at [255, 615] on link "Futureantiques" at bounding box center [253, 615] width 100 height 15
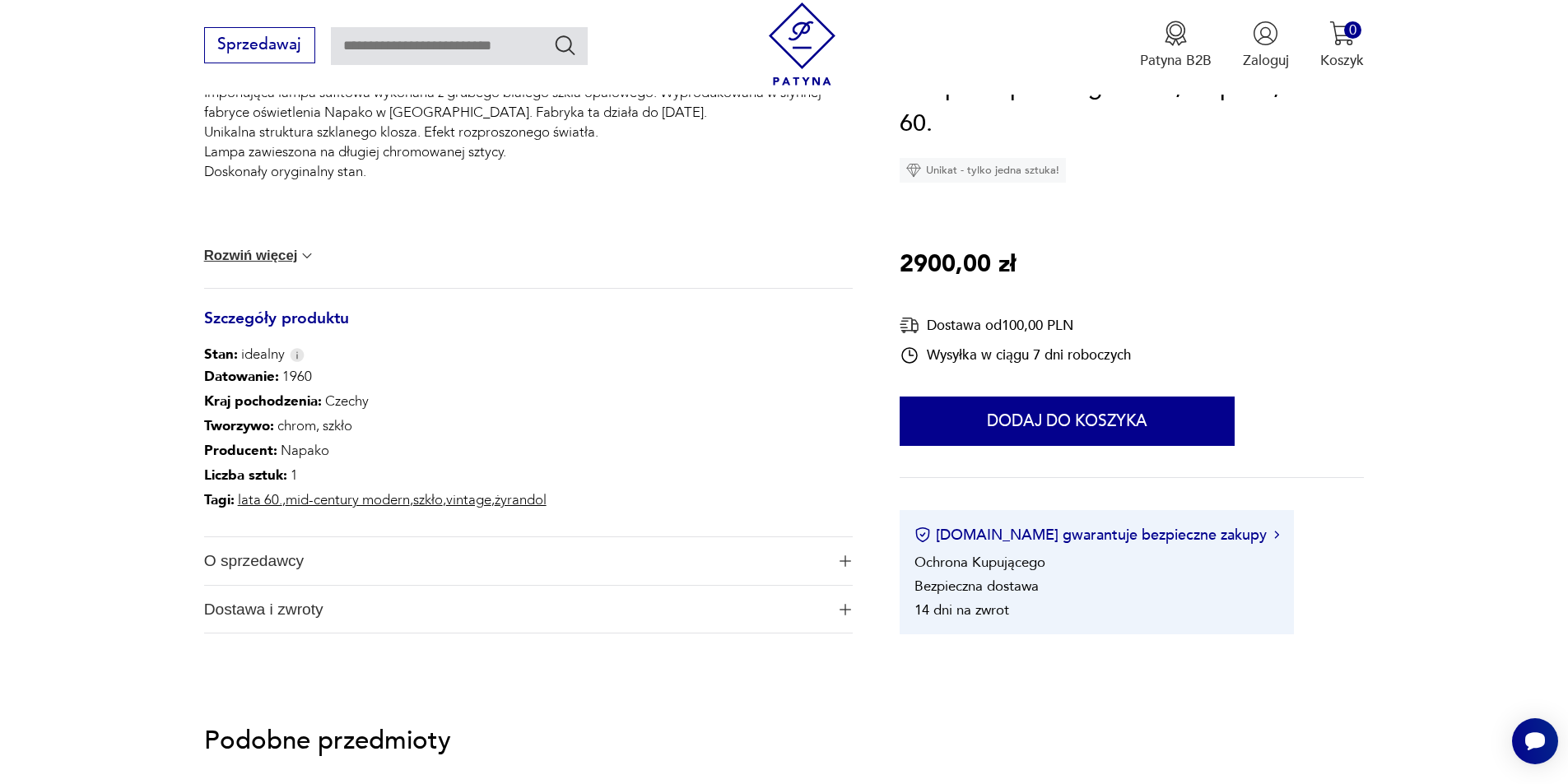
scroll to position [823, 0]
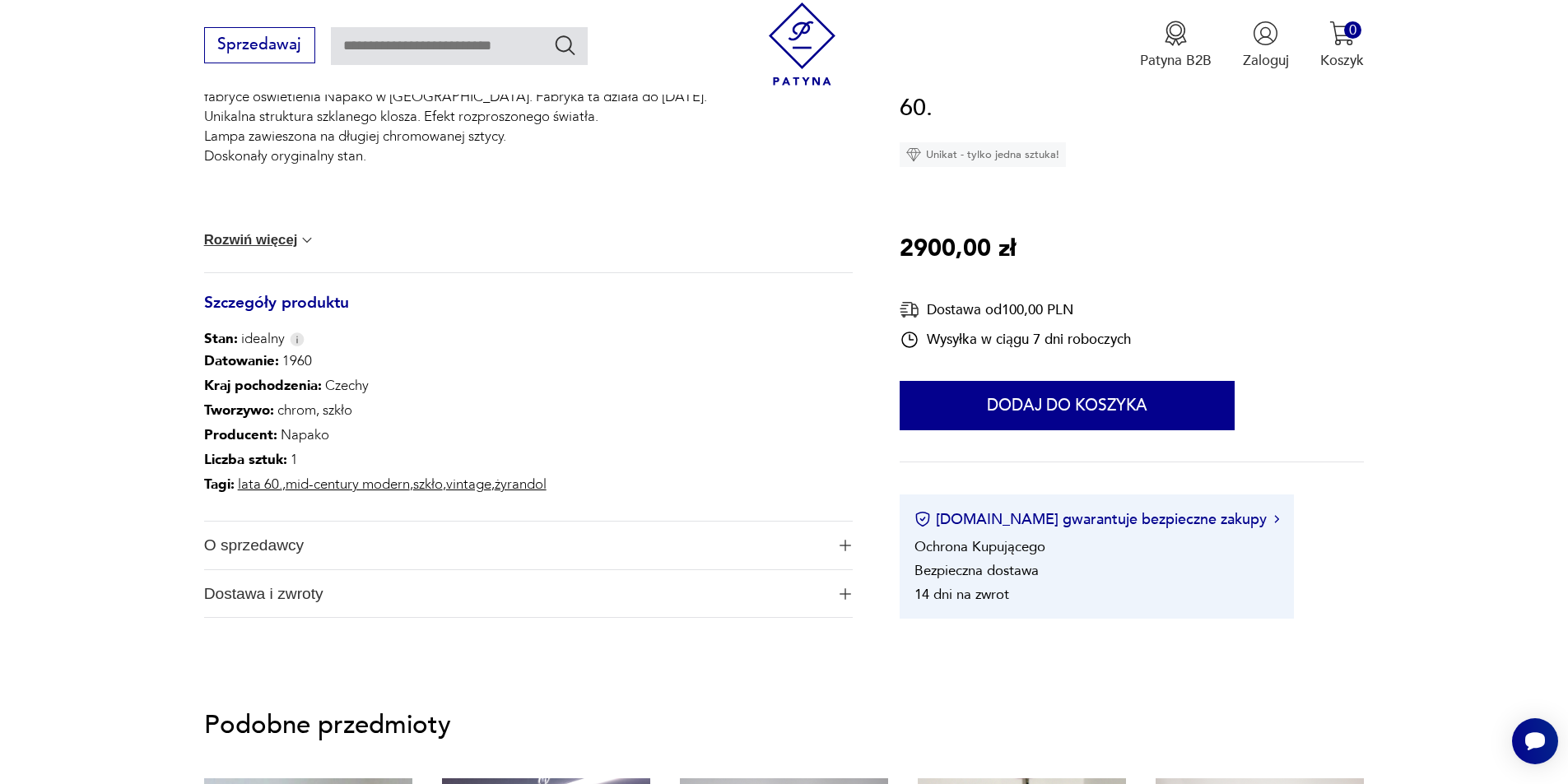
click at [454, 540] on span "O sprzedawcy" at bounding box center [514, 546] width 622 height 47
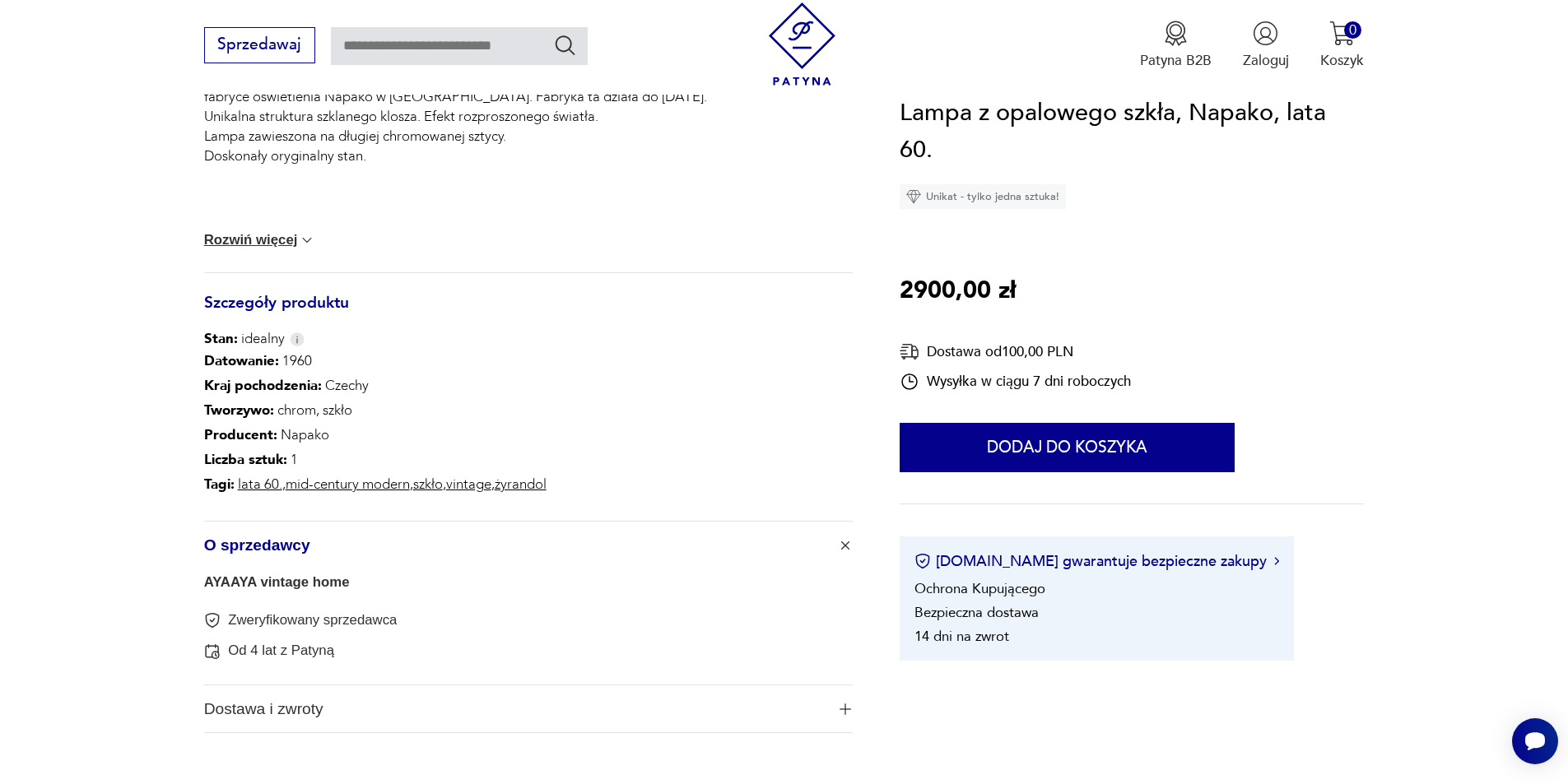
click at [454, 540] on span "O sprzedawcy" at bounding box center [514, 546] width 622 height 47
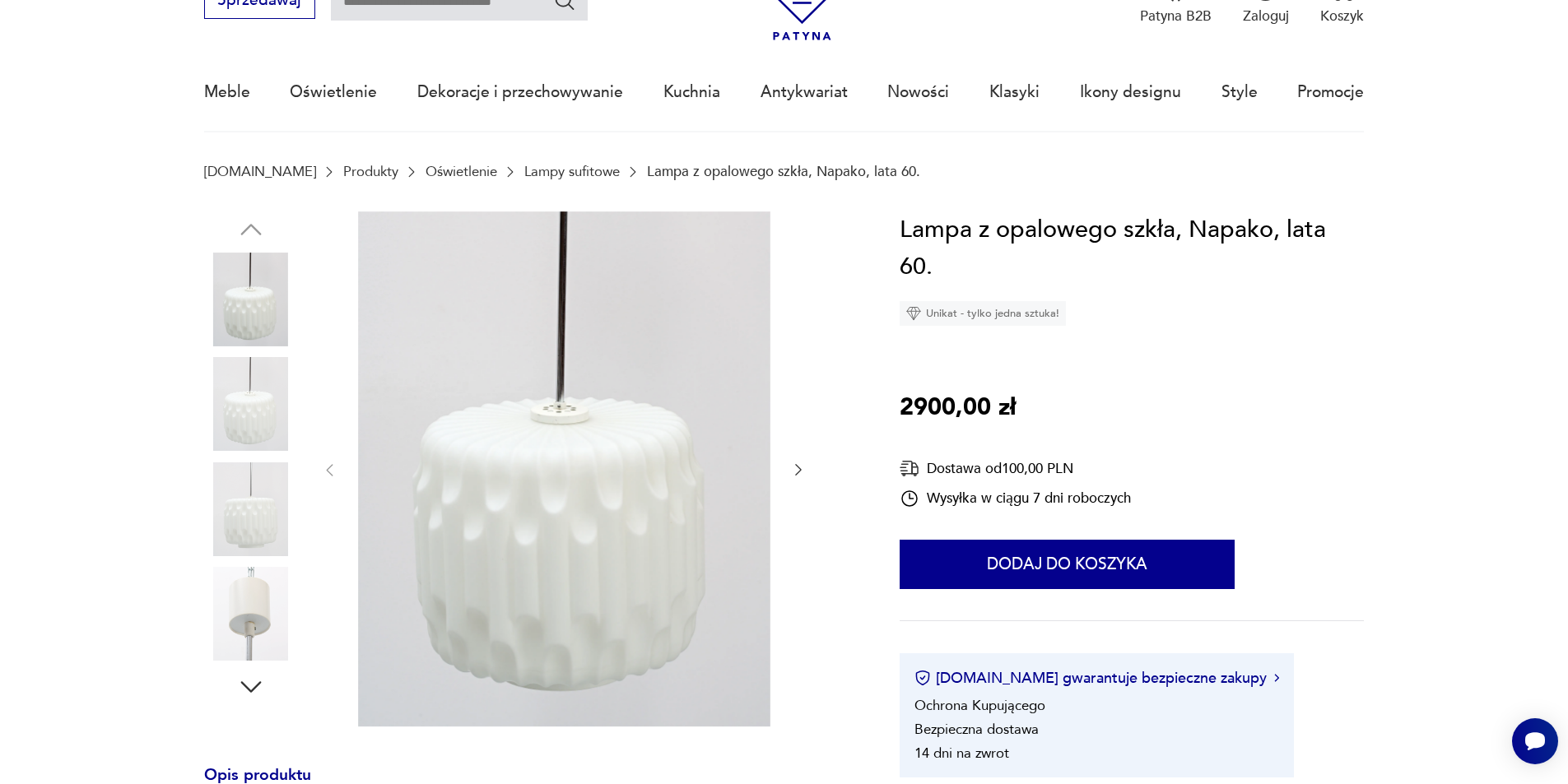
scroll to position [83, 0]
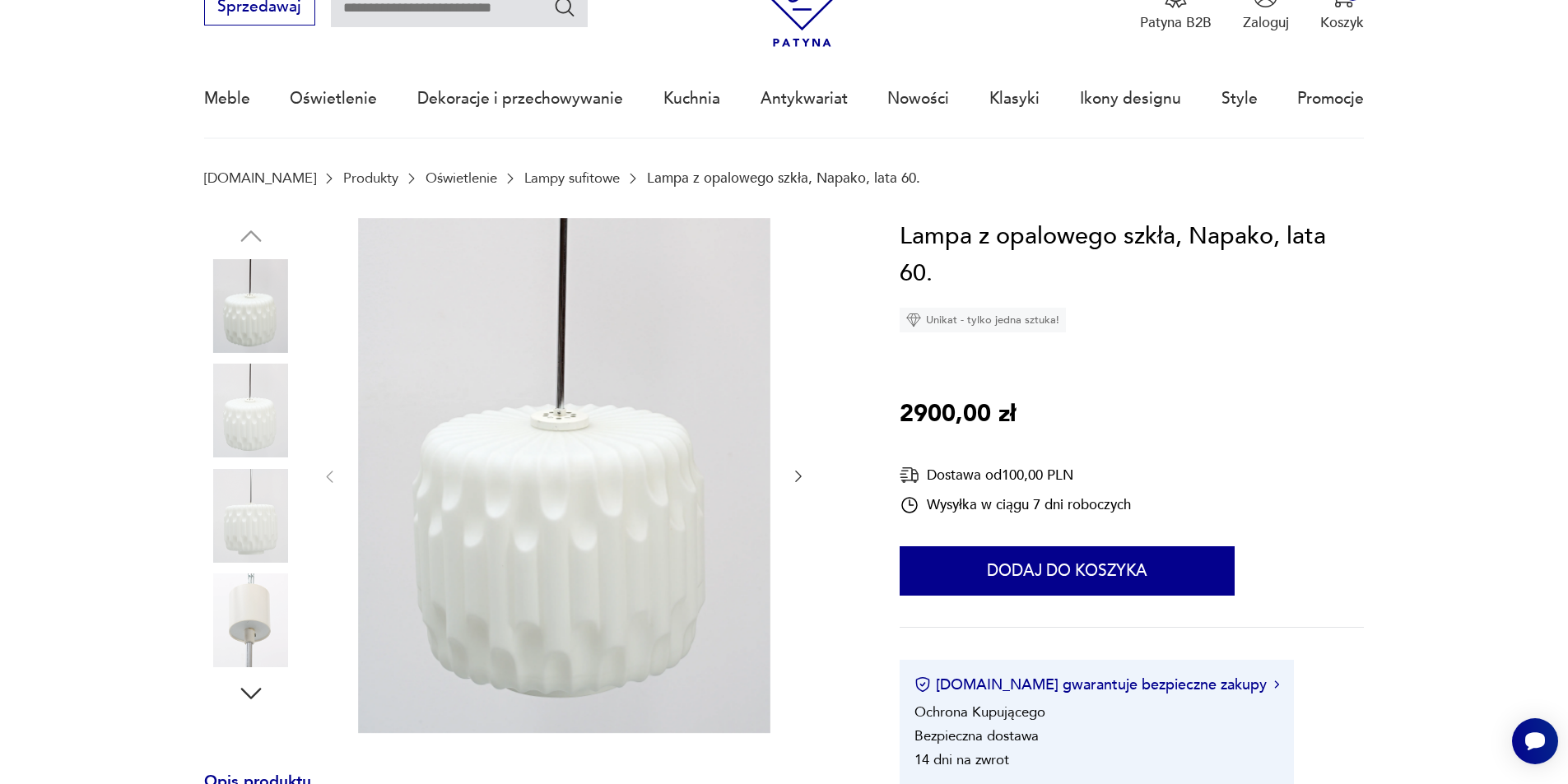
click at [804, 478] on icon "button" at bounding box center [798, 476] width 16 height 16
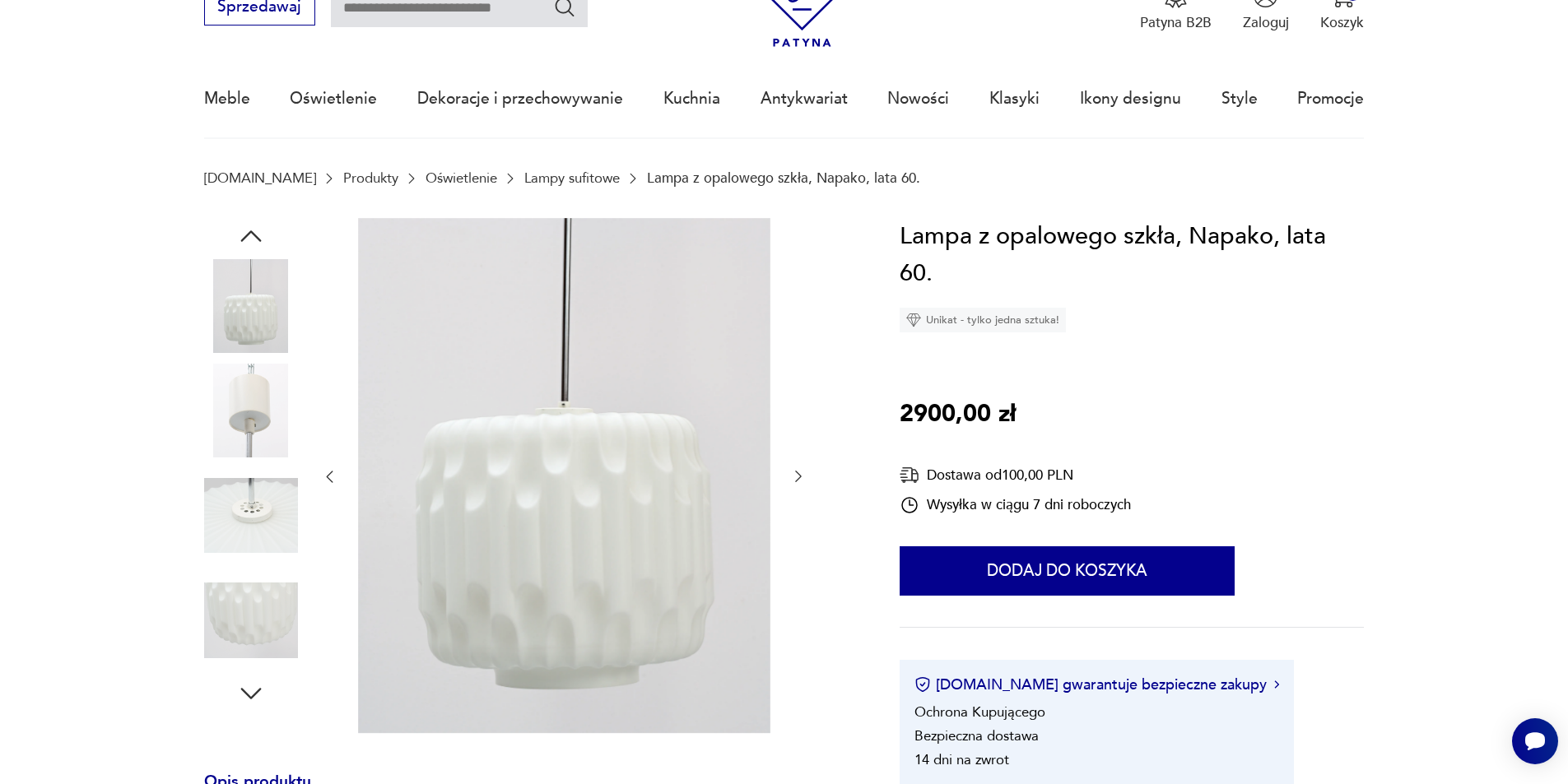
click at [804, 478] on icon "button" at bounding box center [798, 476] width 16 height 16
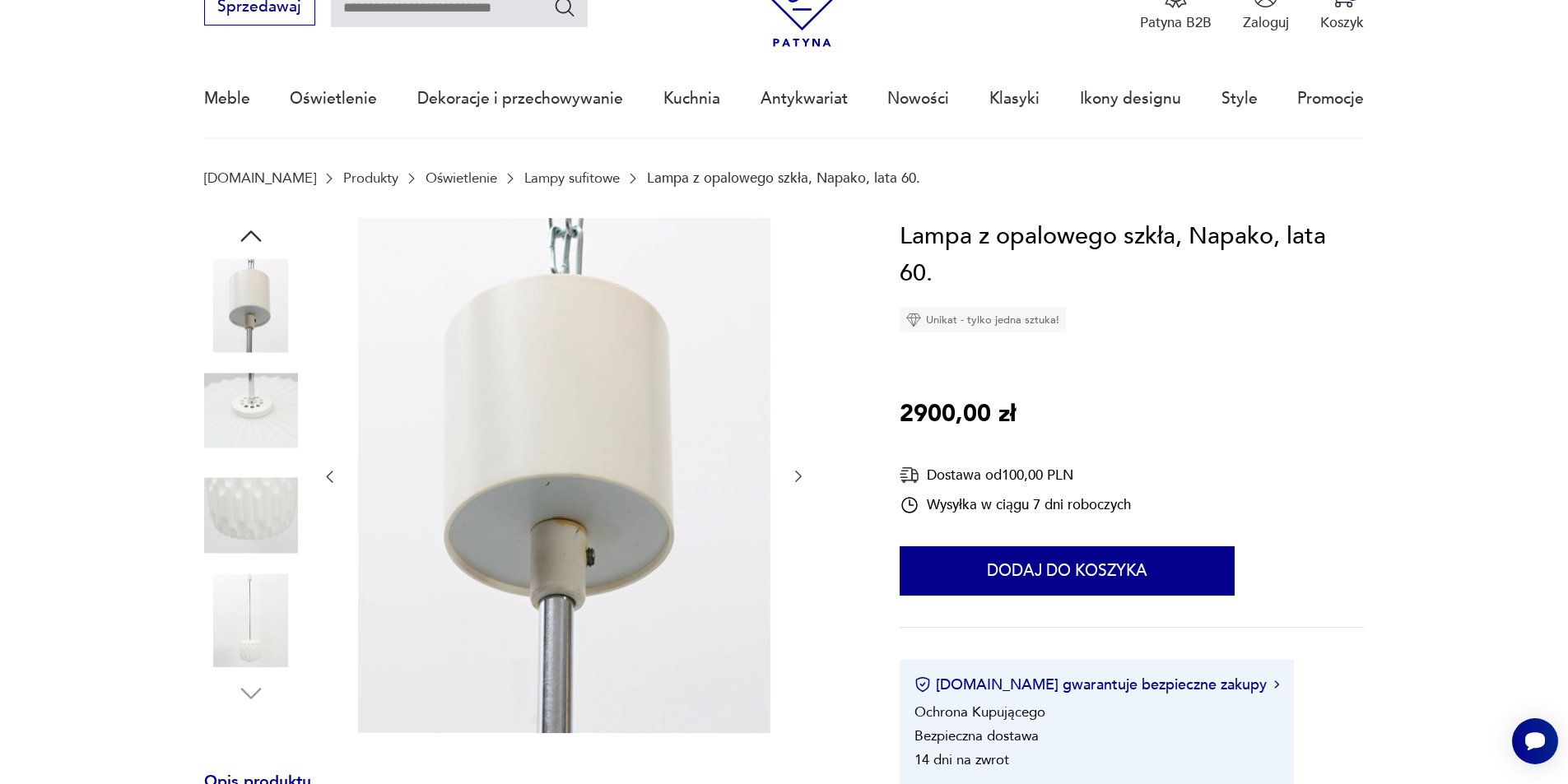
click at [804, 478] on icon "button" at bounding box center [798, 476] width 16 height 16
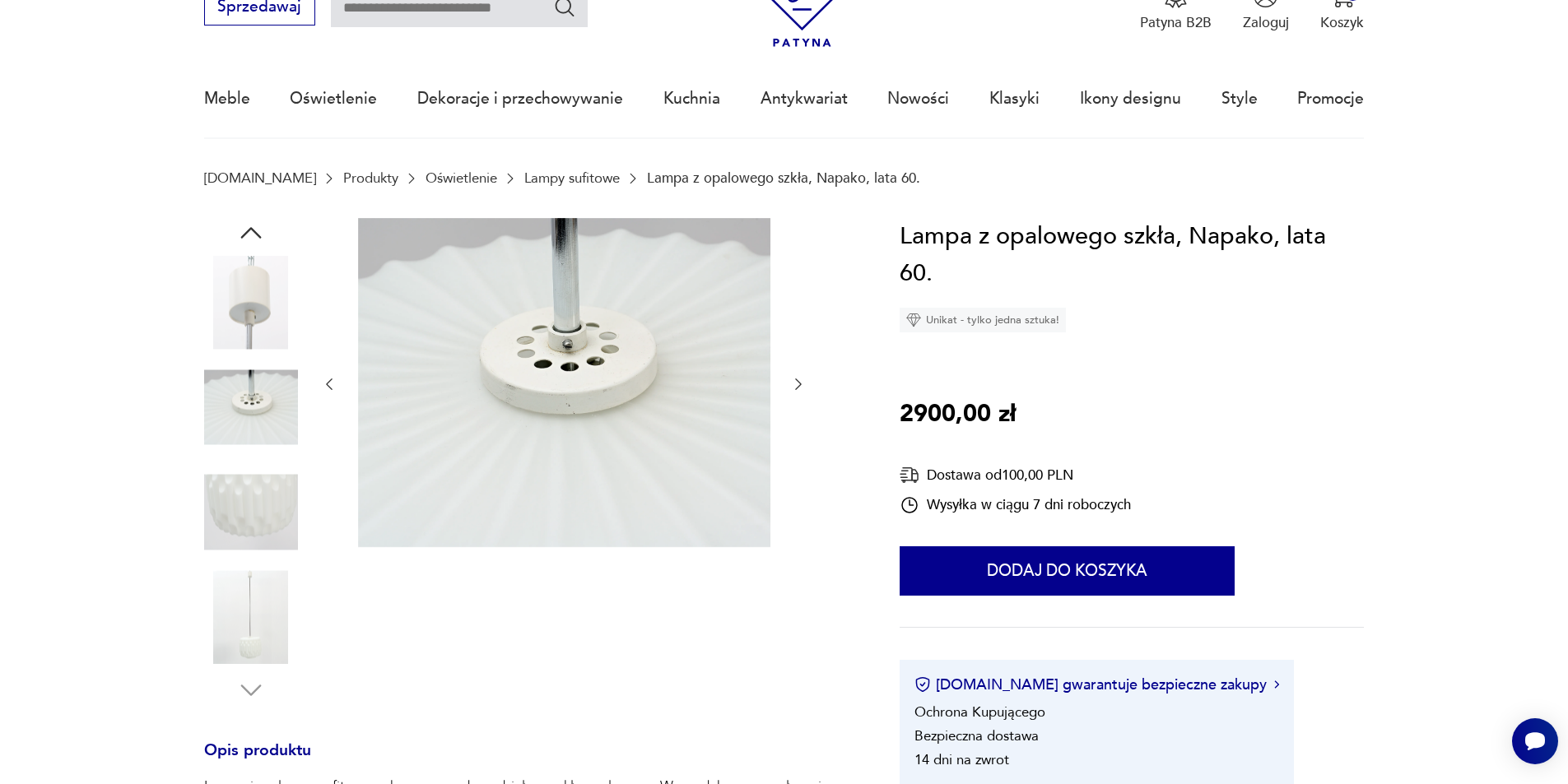
click at [804, 478] on div at bounding box center [564, 384] width 486 height 333
click at [799, 387] on icon "button" at bounding box center [798, 384] width 7 height 11
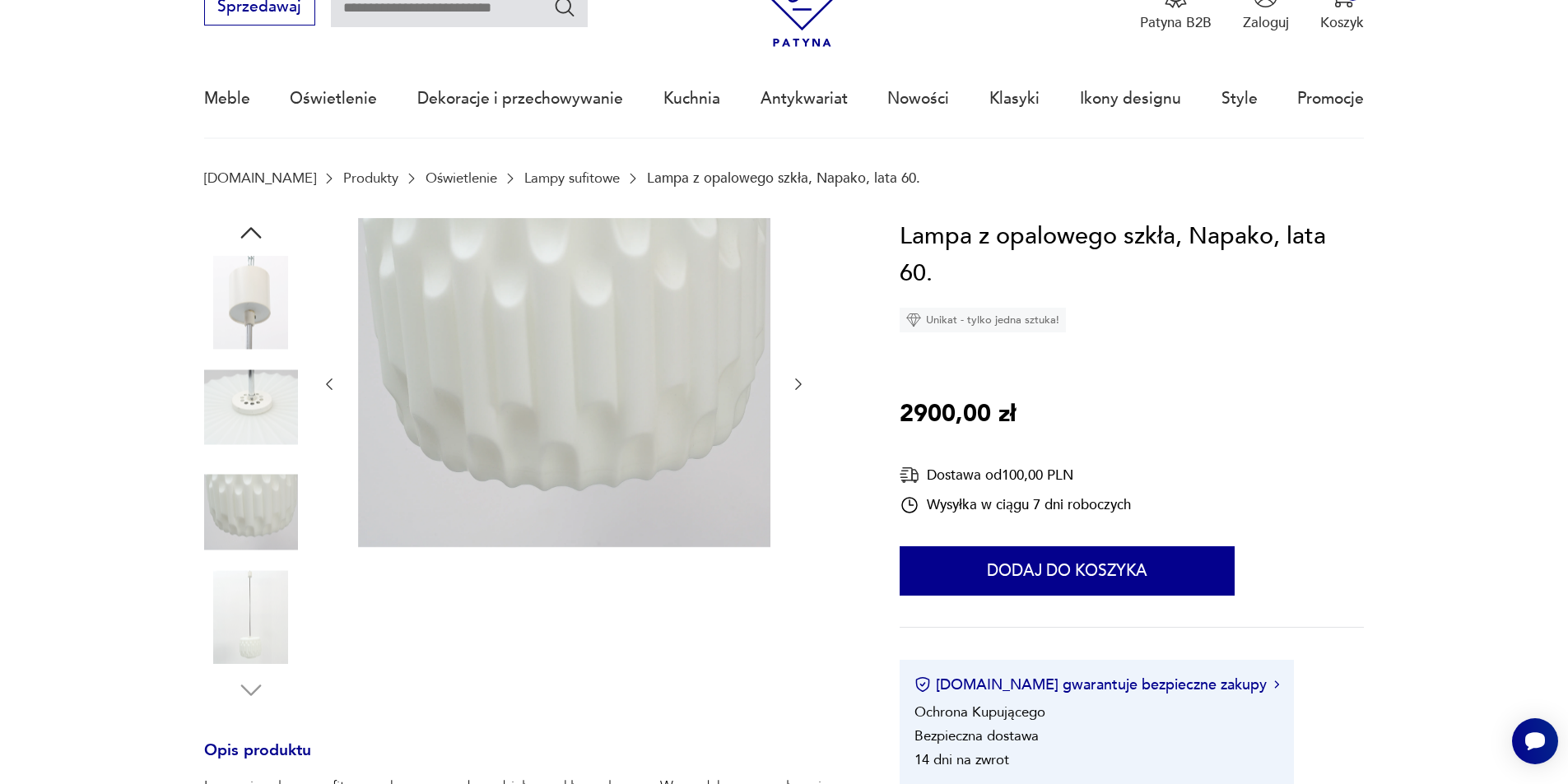
click at [799, 387] on icon "button" at bounding box center [798, 384] width 7 height 11
